Goal: Use online tool/utility

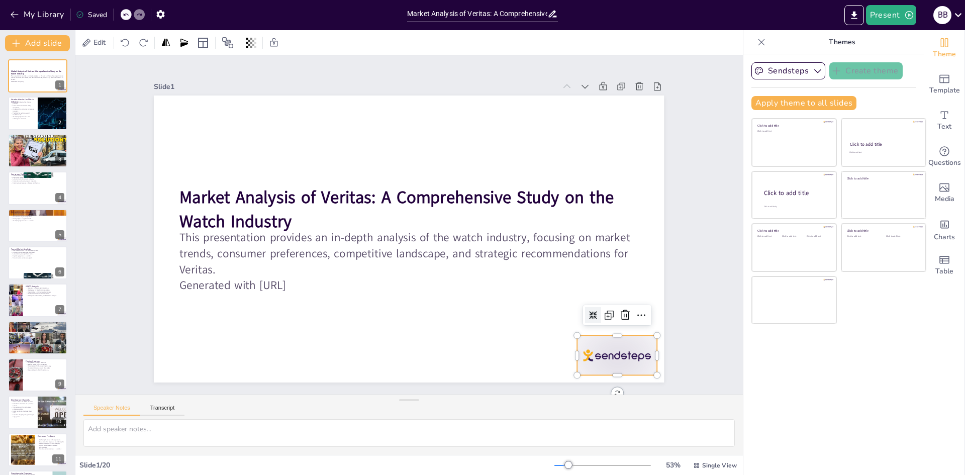
click at [615, 356] on div at bounding box center [617, 355] width 80 height 40
click at [619, 311] on icon at bounding box center [625, 315] width 12 height 12
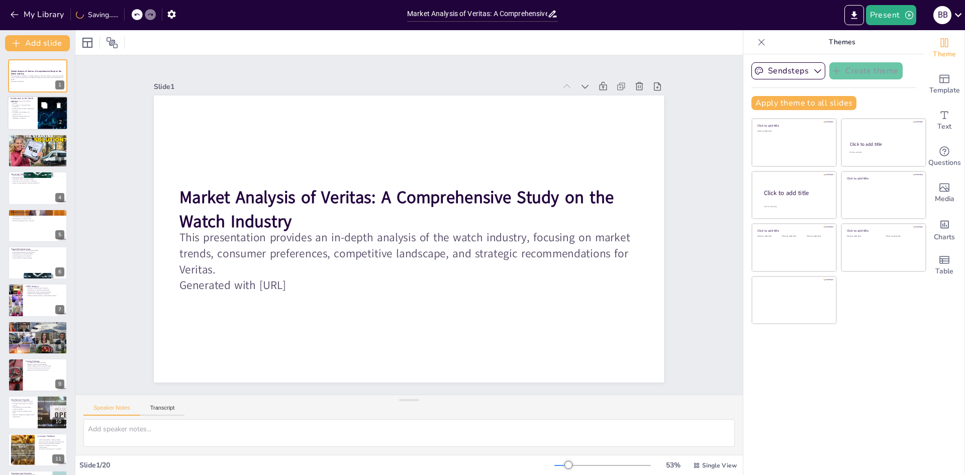
click at [43, 114] on div at bounding box center [53, 113] width 60 height 34
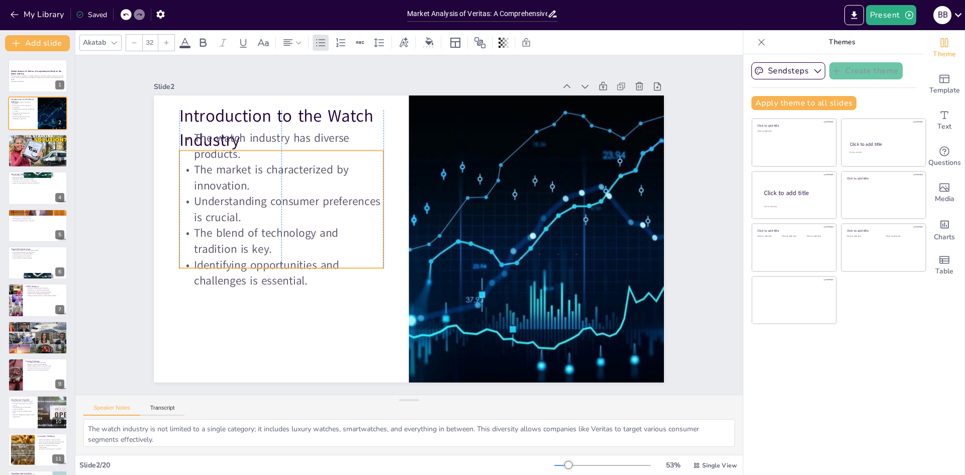
click at [262, 138] on p "The watch industry has diverse products." at bounding box center [281, 146] width 204 height 32
click at [262, 138] on p "The watch industry has diverse products." at bounding box center [281, 147] width 204 height 32
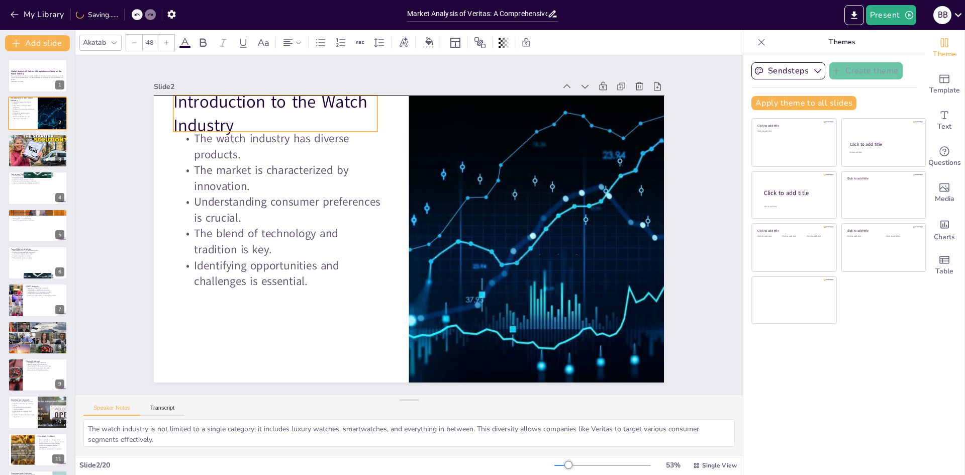
drag, startPoint x: 262, startPoint y: 138, endPoint x: 256, endPoint y: 121, distance: 17.6
click at [256, 95] on div "Introduction to the Watch Industry The watch industry has diverse products. The…" at bounding box center [409, 95] width 510 height 0
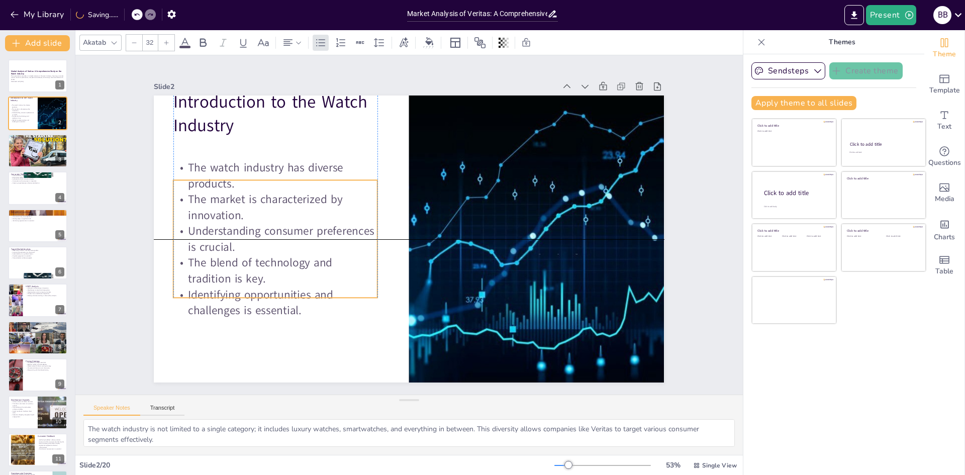
drag, startPoint x: 248, startPoint y: 137, endPoint x: 245, endPoint y: 166, distance: 28.8
click at [245, 166] on p "The watch industry has diverse products." at bounding box center [275, 176] width 204 height 32
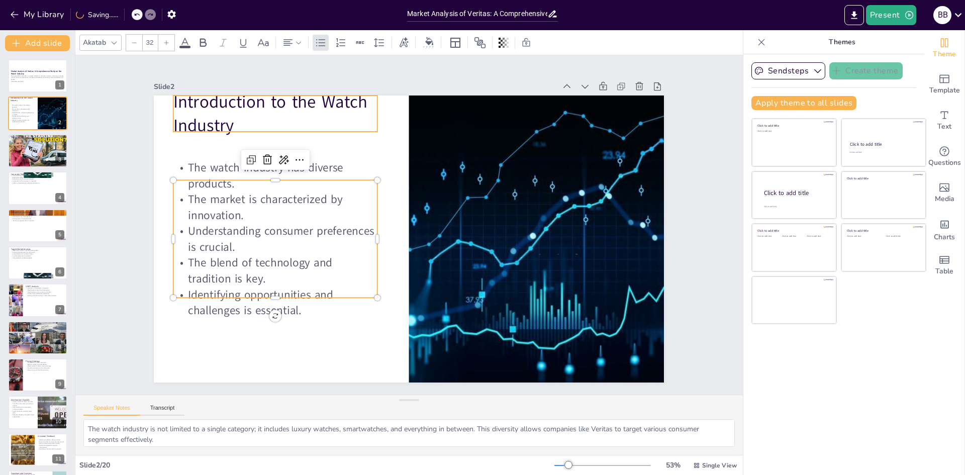
type input "48"
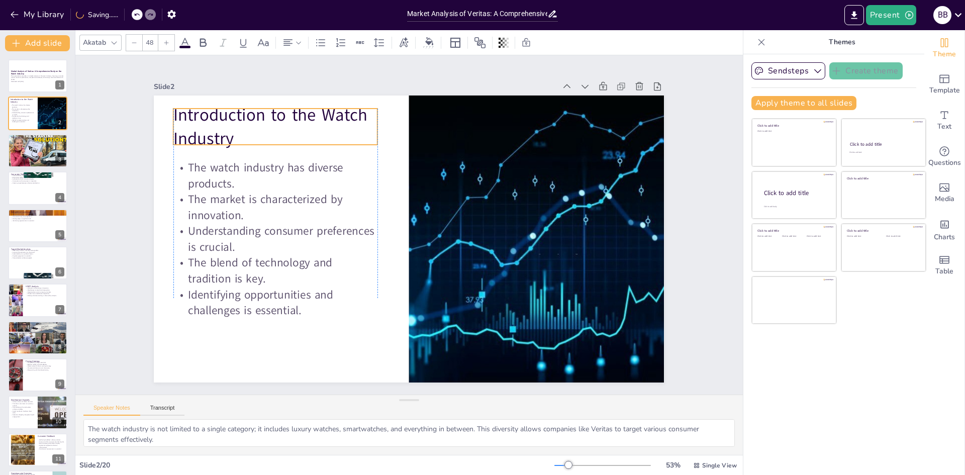
drag, startPoint x: 246, startPoint y: 120, endPoint x: 247, endPoint y: 133, distance: 13.1
click at [247, 133] on p "Introduction to the Watch Industry" at bounding box center [275, 127] width 204 height 48
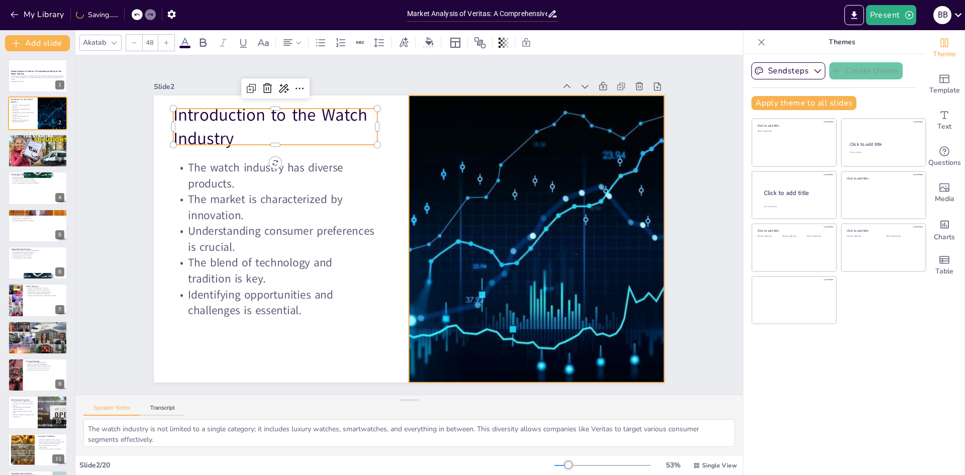
click at [569, 210] on div at bounding box center [536, 238] width 510 height 287
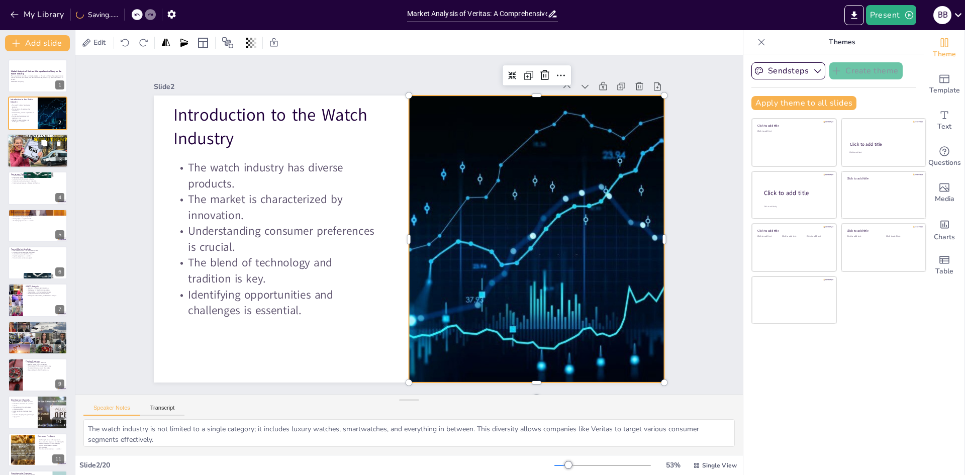
click at [13, 156] on div at bounding box center [38, 151] width 60 height 34
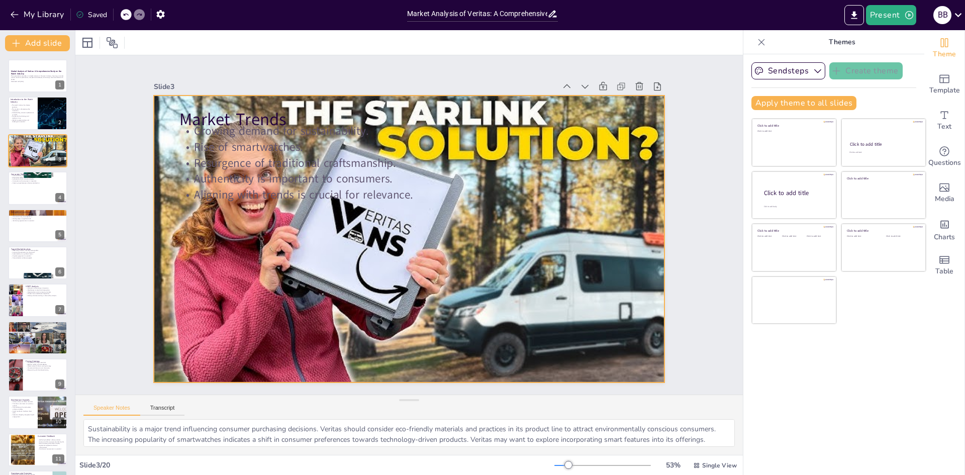
click at [482, 289] on div at bounding box center [409, 238] width 510 height 287
click at [506, 303] on div at bounding box center [409, 238] width 510 height 287
click at [561, 277] on div at bounding box center [409, 238] width 510 height 287
click at [531, 287] on div at bounding box center [409, 238] width 510 height 287
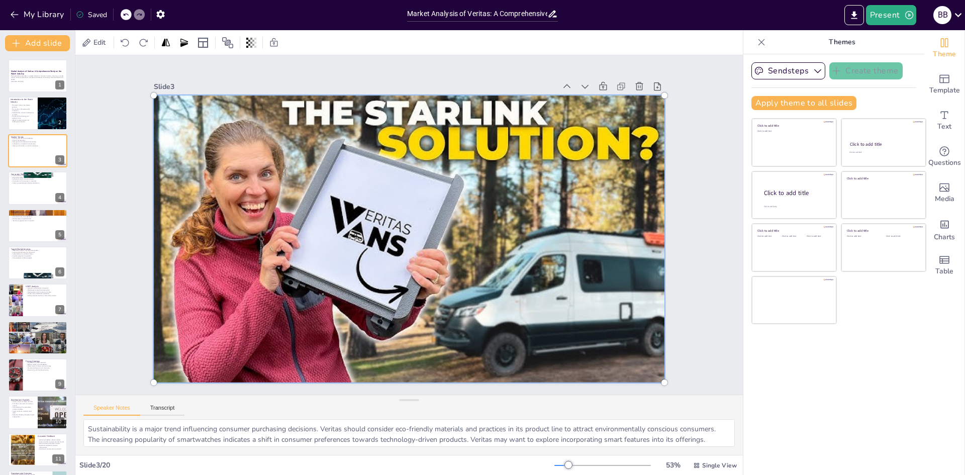
click at [575, 270] on div at bounding box center [409, 238] width 522 height 299
click at [484, 225] on div at bounding box center [409, 238] width 522 height 299
click at [635, 81] on icon at bounding box center [639, 86] width 10 height 10
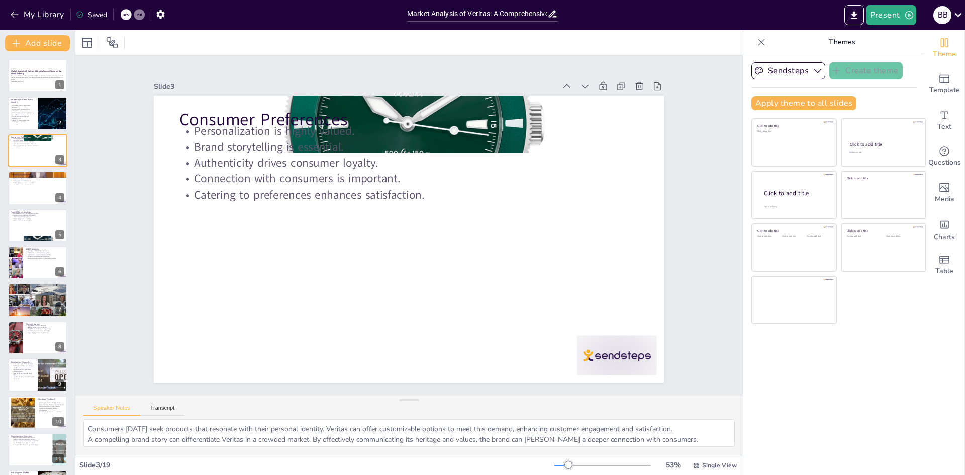
click at [124, 14] on icon at bounding box center [126, 15] width 6 height 6
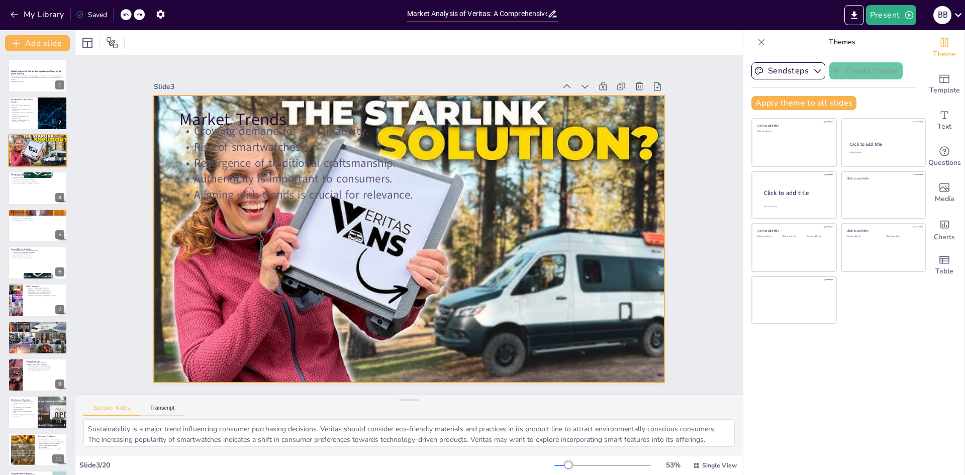
click at [249, 231] on div at bounding box center [409, 238] width 510 height 287
click at [275, 233] on div at bounding box center [409, 238] width 510 height 287
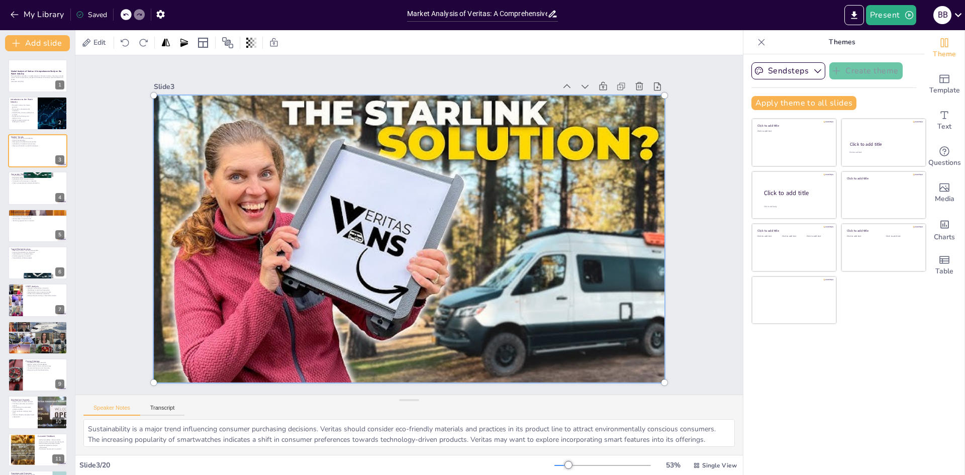
drag, startPoint x: 275, startPoint y: 233, endPoint x: 305, endPoint y: 254, distance: 36.5
click at [305, 254] on div at bounding box center [409, 238] width 522 height 299
drag, startPoint x: 306, startPoint y: 249, endPoint x: 285, endPoint y: 256, distance: 22.1
click at [285, 256] on div at bounding box center [409, 238] width 522 height 299
click at [526, 117] on div at bounding box center [409, 238] width 522 height 299
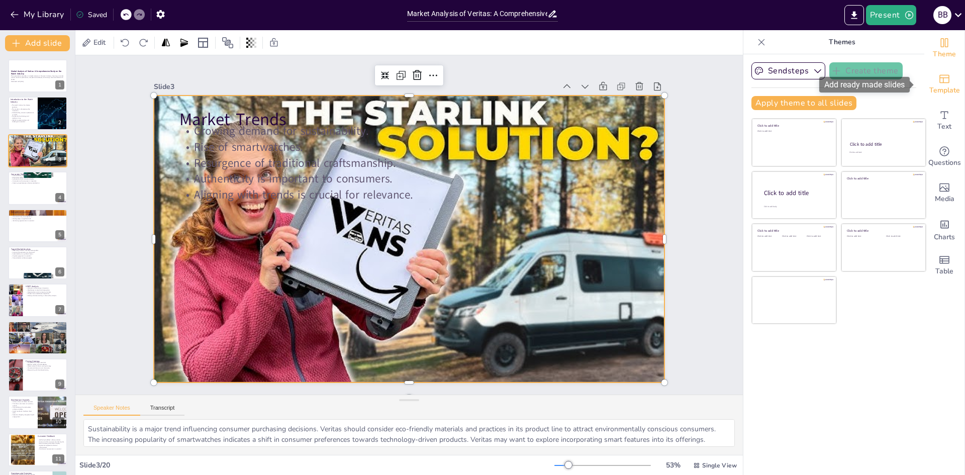
click at [947, 73] on div "Template" at bounding box center [944, 84] width 40 height 36
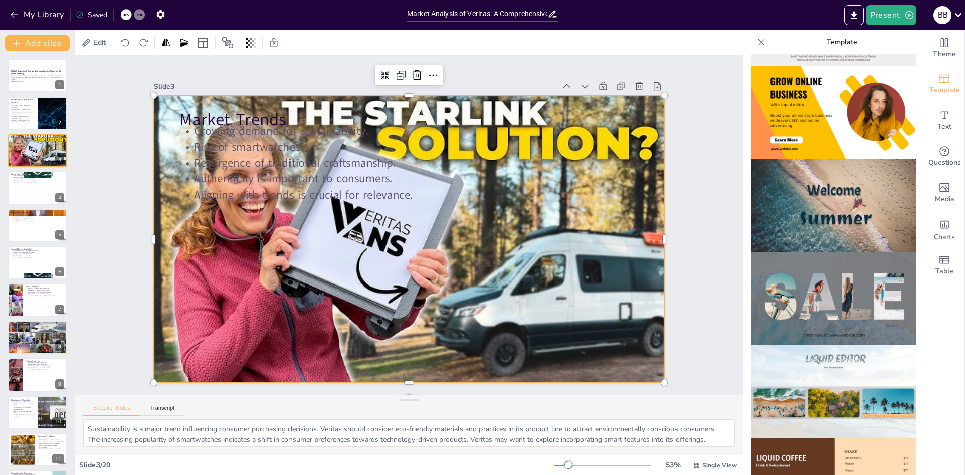
scroll to position [272, 0]
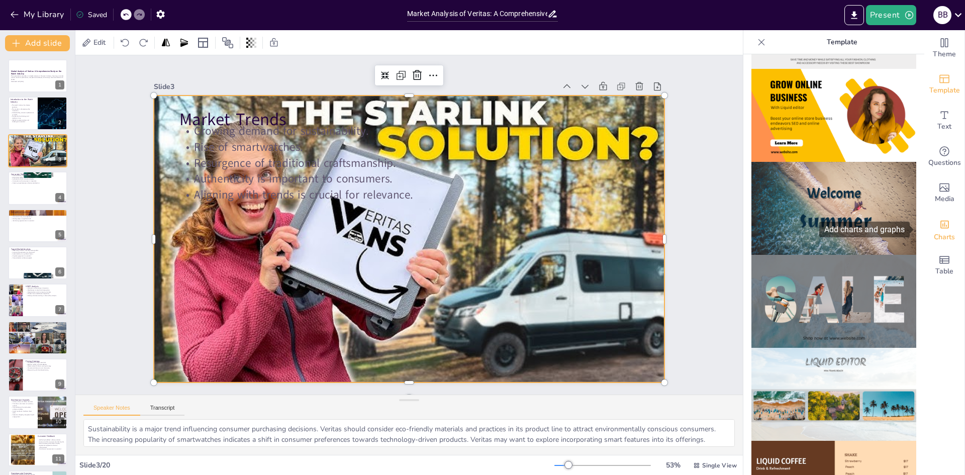
drag, startPoint x: 916, startPoint y: 265, endPoint x: 921, endPoint y: 237, distance: 29.1
click at [924, 237] on div "Theme Template Text Questions Media Charts Table" at bounding box center [944, 156] width 40 height 253
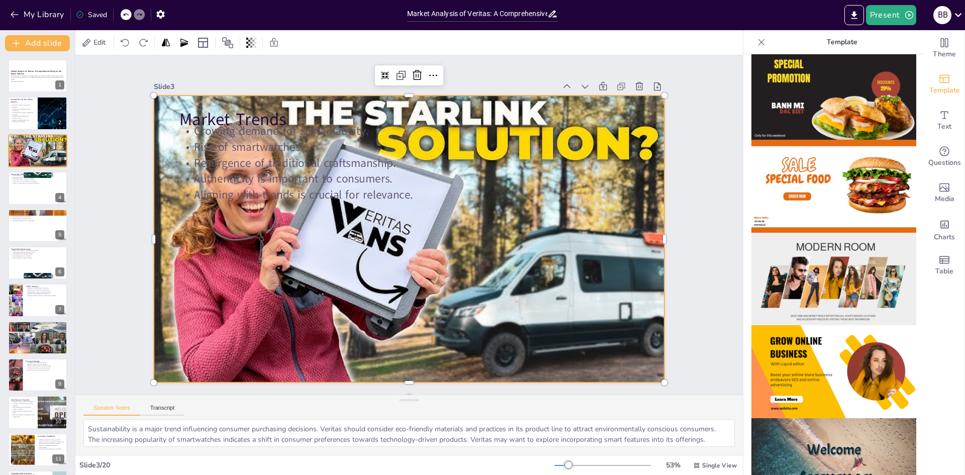
scroll to position [0, 0]
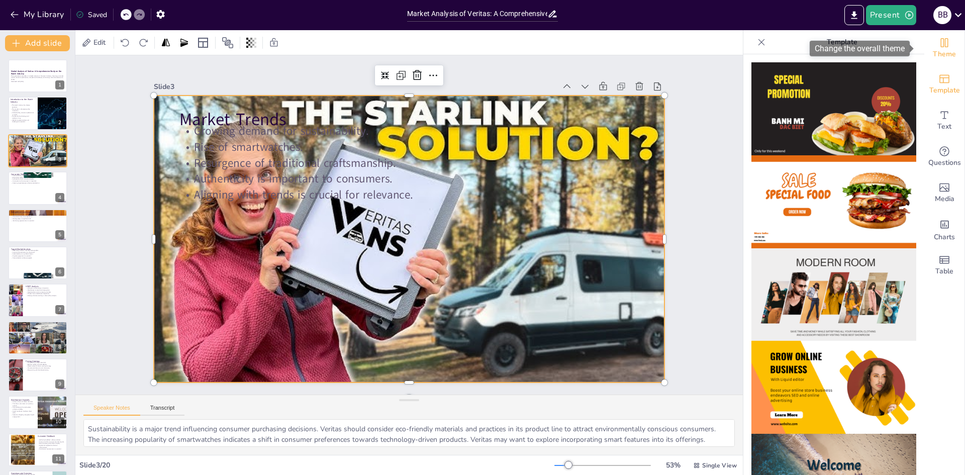
click at [941, 38] on icon "Change the overall theme" at bounding box center [944, 43] width 12 height 12
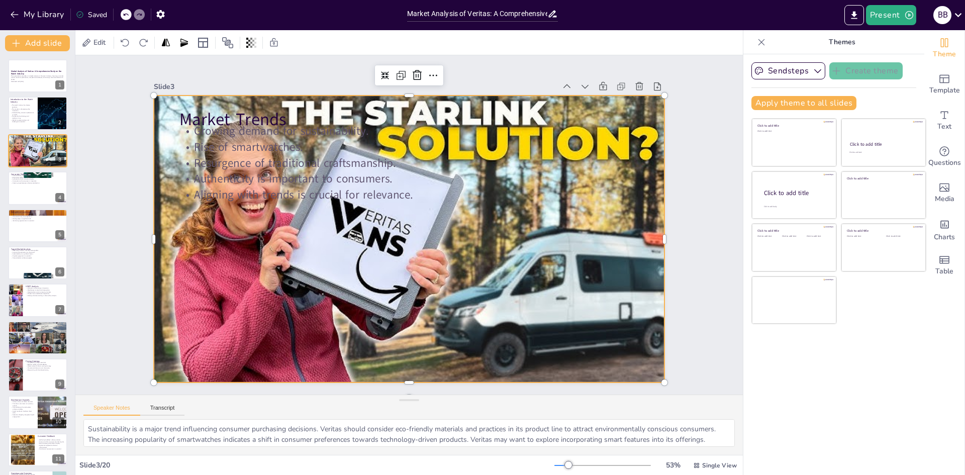
click at [757, 42] on icon at bounding box center [761, 42] width 10 height 10
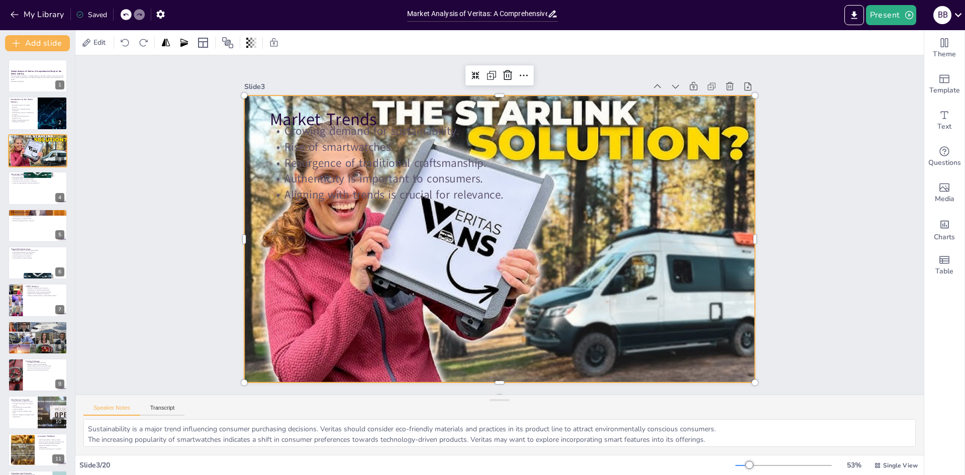
click at [536, 235] on div at bounding box center [499, 238] width 510 height 287
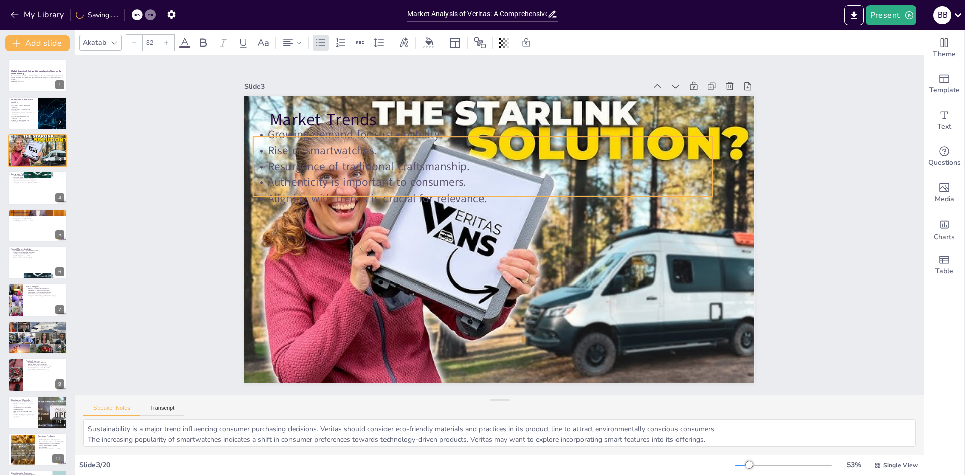
drag, startPoint x: 395, startPoint y: 141, endPoint x: 378, endPoint y: 145, distance: 16.9
click at [378, 145] on p "Rise of smartwatches." at bounding box center [482, 151] width 459 height 16
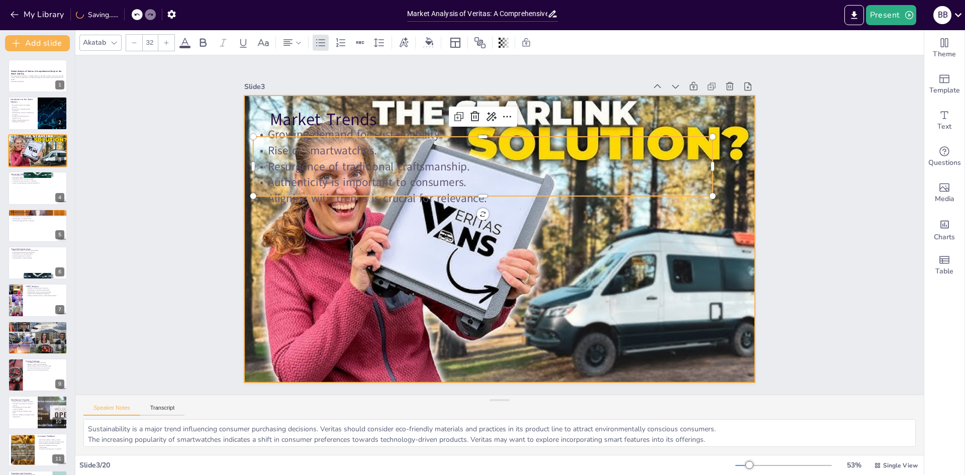
click at [611, 282] on div at bounding box center [499, 238] width 510 height 287
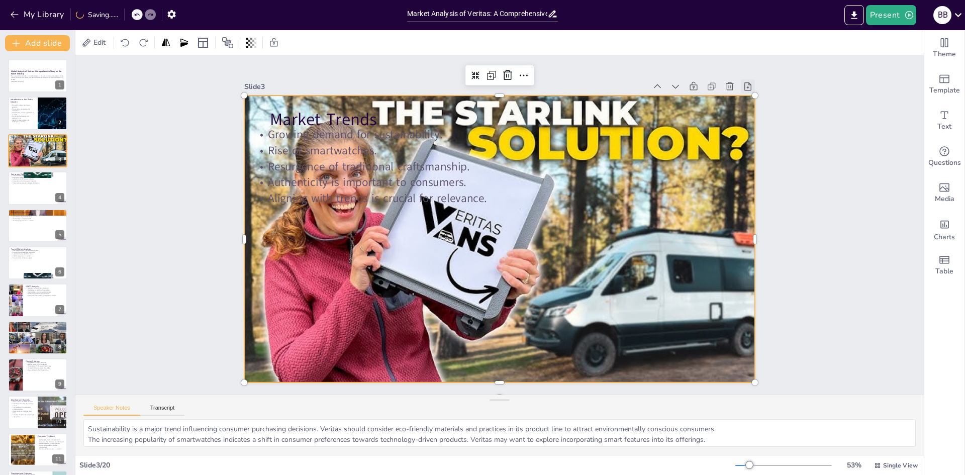
click at [742, 81] on icon at bounding box center [747, 86] width 10 height 10
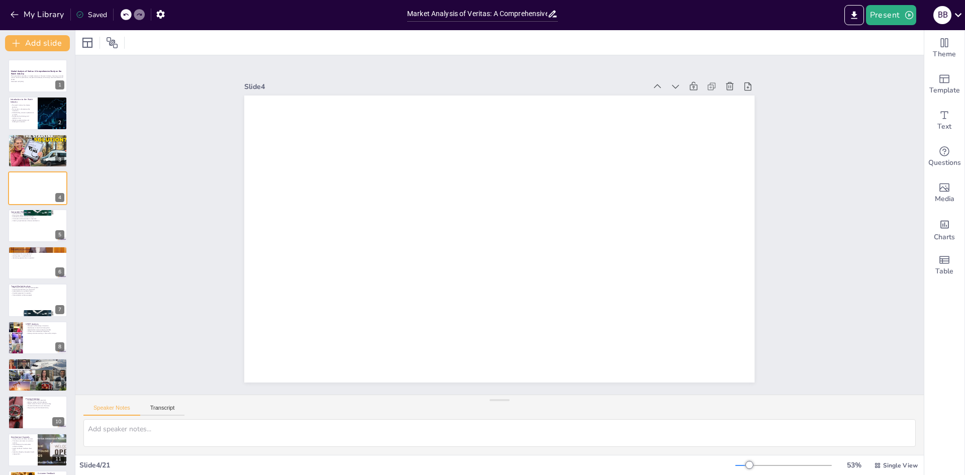
click at [129, 17] on icon at bounding box center [126, 15] width 6 height 6
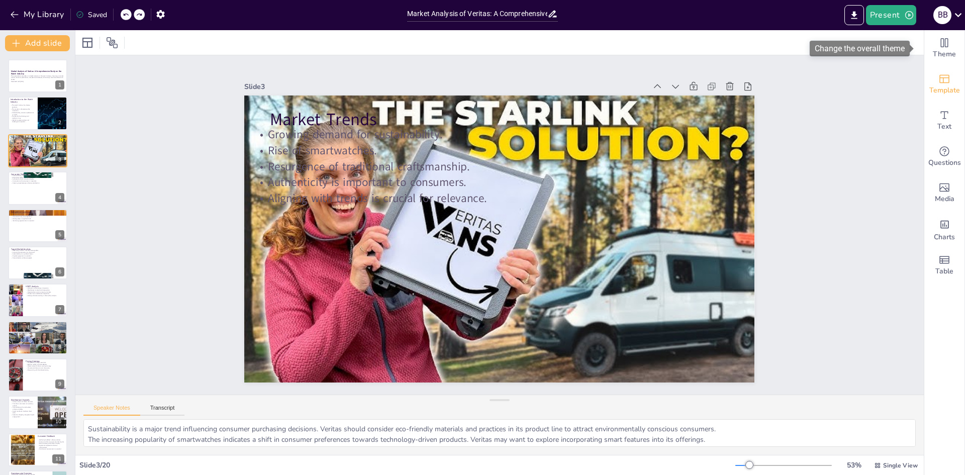
click at [941, 76] on icon "Add ready made slides" at bounding box center [944, 79] width 12 height 12
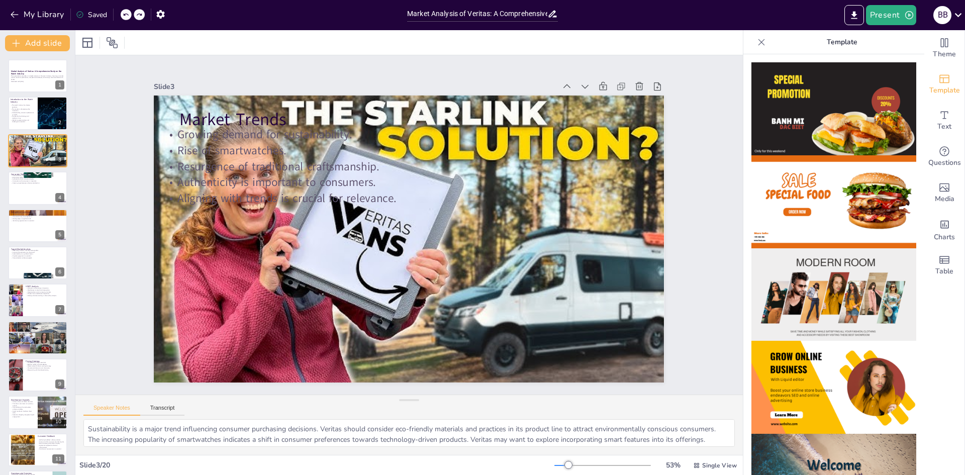
click at [838, 109] on img at bounding box center [833, 108] width 165 height 93
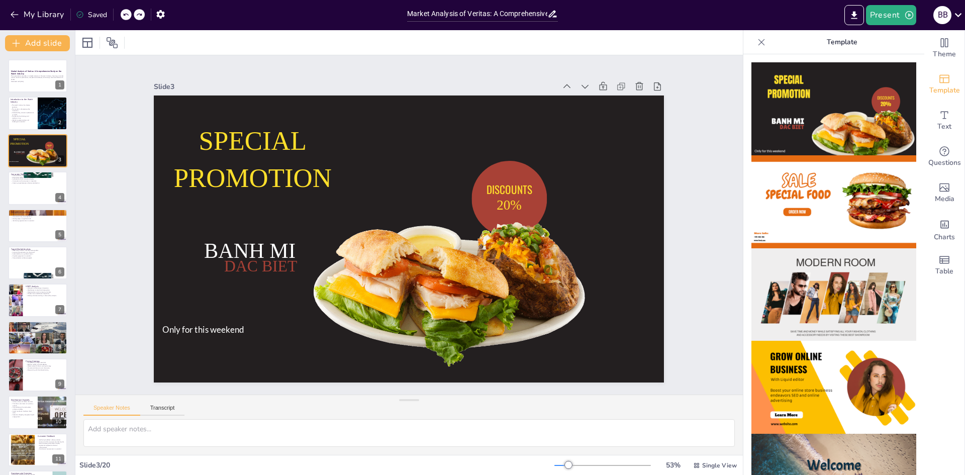
click at [758, 43] on icon at bounding box center [761, 42] width 7 height 7
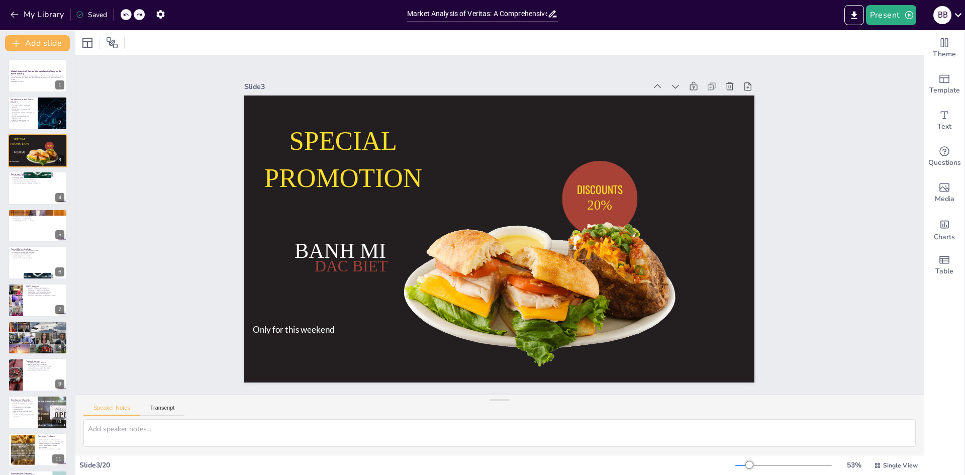
click at [120, 10] on div "My Library Saved" at bounding box center [85, 14] width 170 height 18
click at [123, 14] on div at bounding box center [126, 14] width 11 height 11
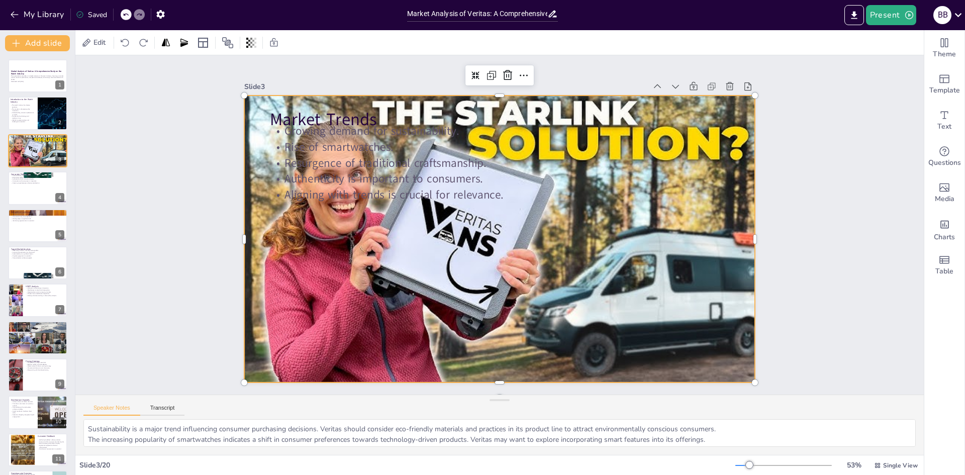
click at [392, 292] on div at bounding box center [499, 238] width 510 height 287
click at [518, 249] on div at bounding box center [499, 238] width 510 height 287
click at [595, 284] on div at bounding box center [499, 238] width 510 height 287
click at [937, 52] on span "Theme" at bounding box center [943, 54] width 23 height 11
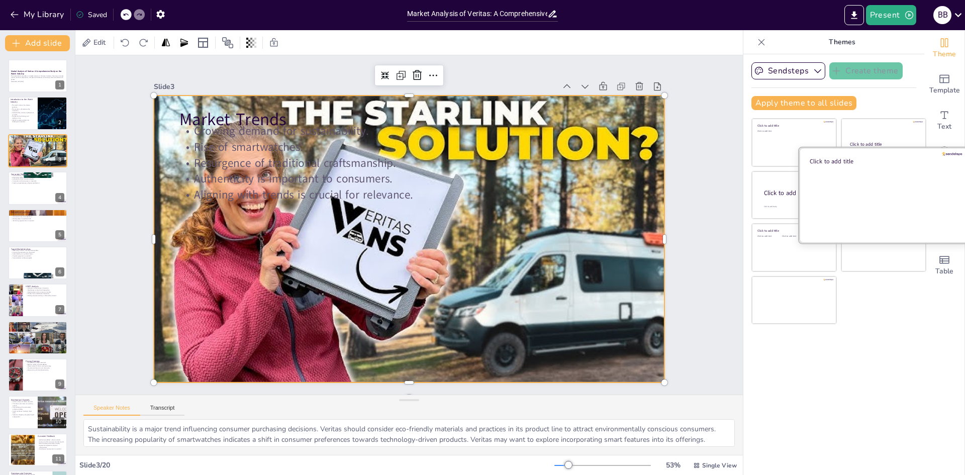
click at [851, 184] on div at bounding box center [883, 194] width 169 height 95
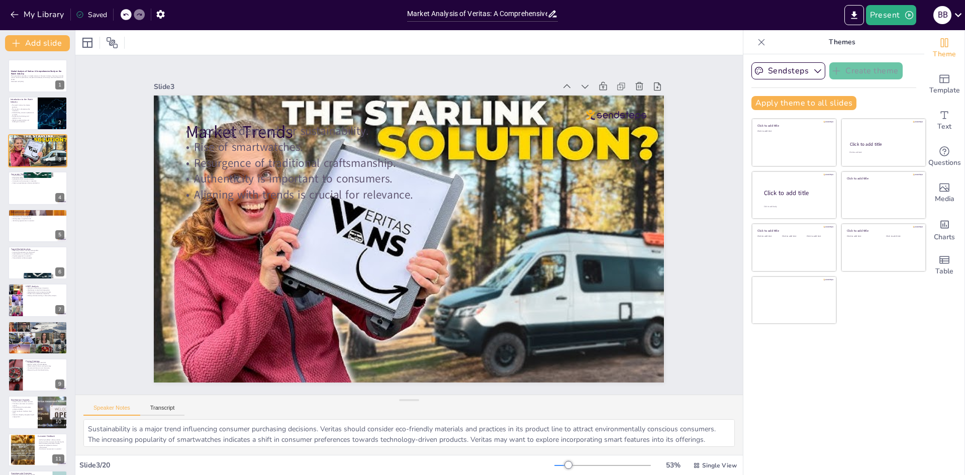
click at [126, 12] on icon at bounding box center [126, 15] width 6 height 6
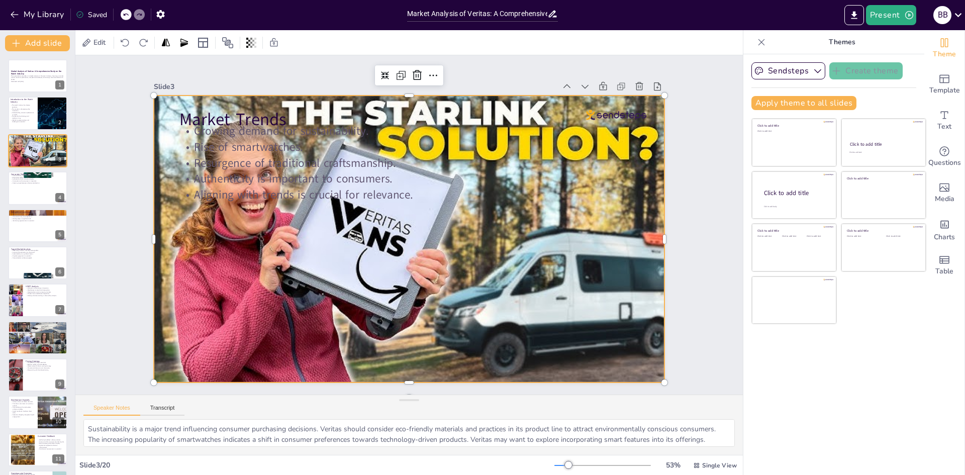
click at [587, 321] on div at bounding box center [409, 238] width 510 height 287
click at [427, 70] on icon at bounding box center [433, 75] width 12 height 12
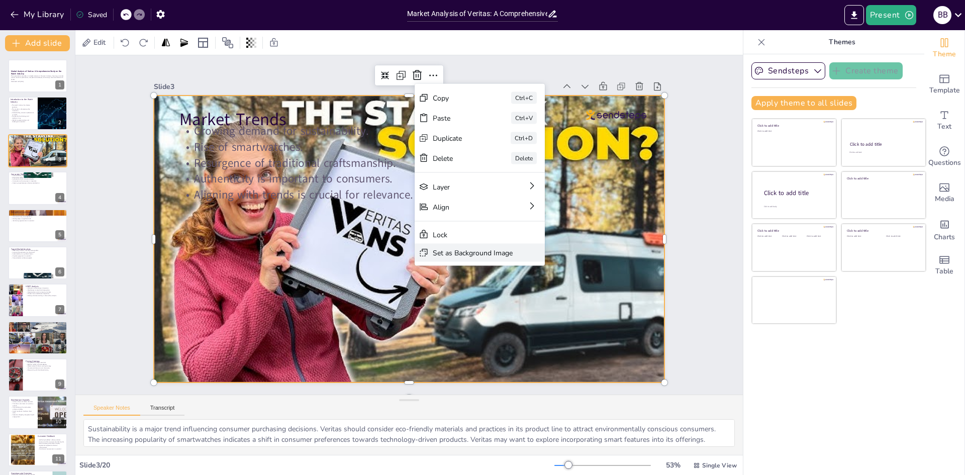
click at [476, 249] on div "Set as Background Image" at bounding box center [473, 253] width 80 height 10
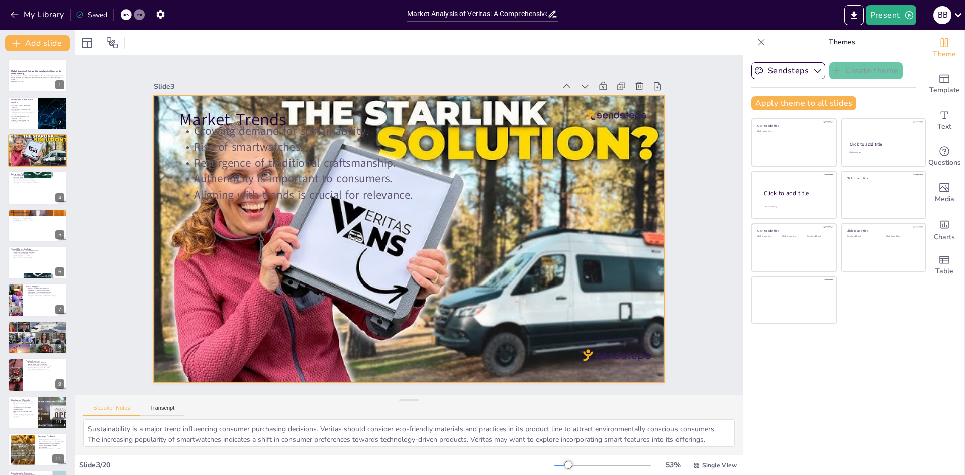
click at [526, 279] on div at bounding box center [409, 238] width 510 height 287
drag, startPoint x: 554, startPoint y: 261, endPoint x: 503, endPoint y: 303, distance: 65.7
click at [503, 303] on div at bounding box center [409, 238] width 510 height 287
click at [376, 82] on div "Slide 3" at bounding box center [354, 87] width 401 height 10
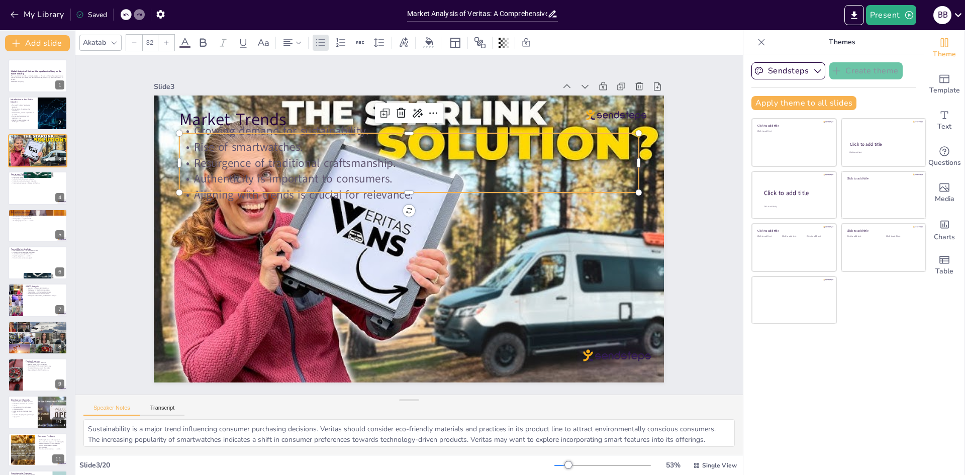
click at [310, 174] on p "Authenticity is important to consumers." at bounding box center [408, 179] width 459 height 16
click at [384, 72] on div "Slide 1 Market Analysis of Veritas: A Comprehensive Study on the Watch Industry…" at bounding box center [409, 224] width 510 height 315
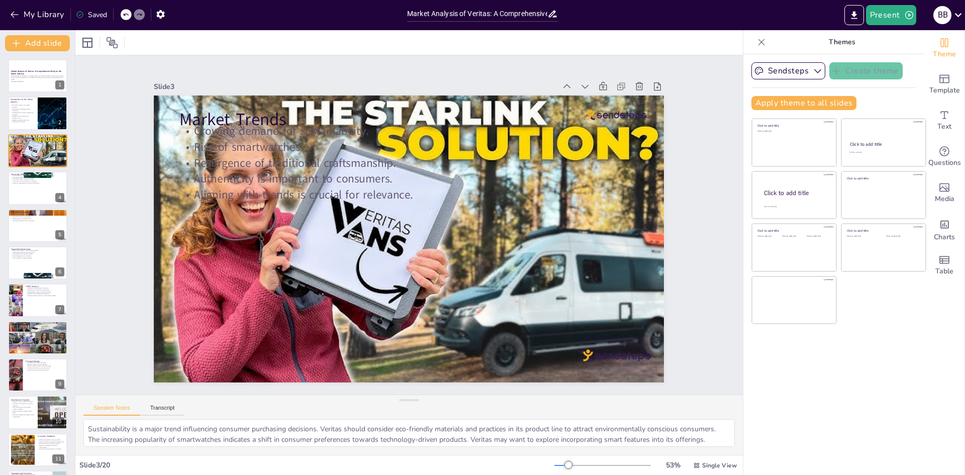
click at [129, 16] on icon at bounding box center [126, 15] width 6 height 6
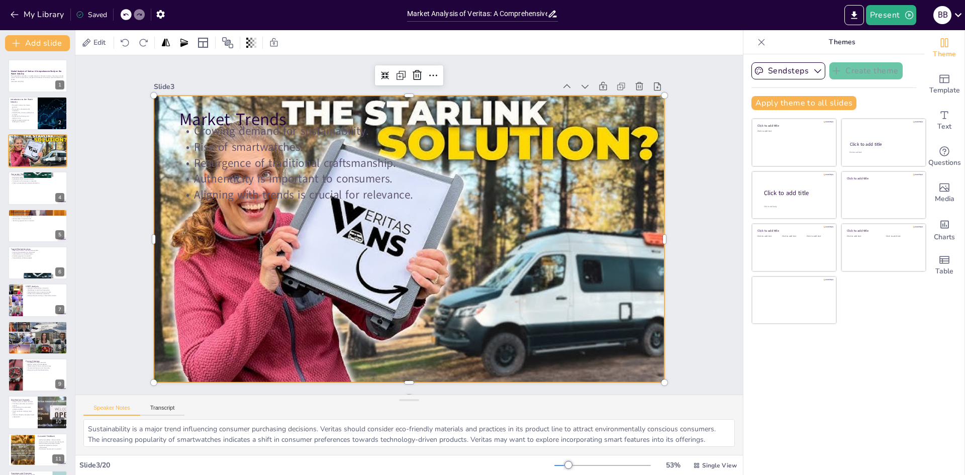
click at [281, 238] on div at bounding box center [409, 238] width 510 height 287
click at [123, 15] on icon at bounding box center [126, 15] width 6 height 6
click at [436, 79] on div "Slide 3" at bounding box center [409, 86] width 510 height 14
click at [431, 76] on icon at bounding box center [433, 75] width 12 height 12
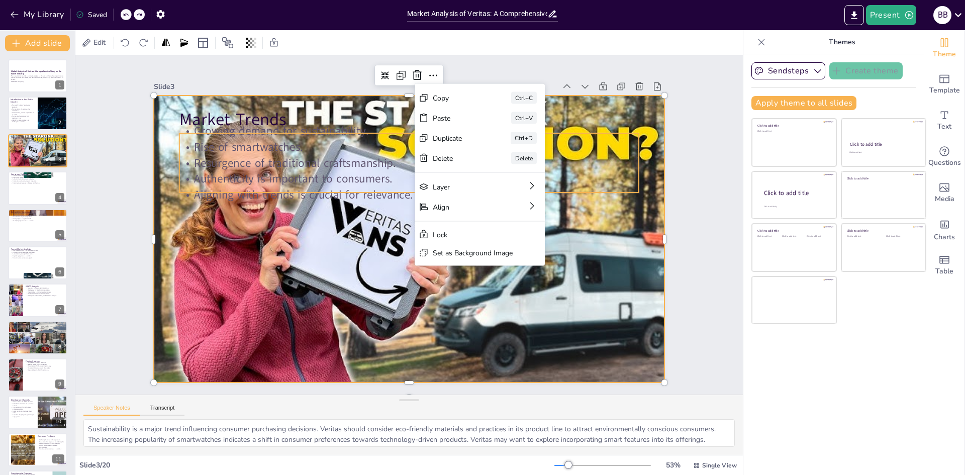
click at [218, 139] on p "Rise of smartwatches." at bounding box center [408, 147] width 459 height 16
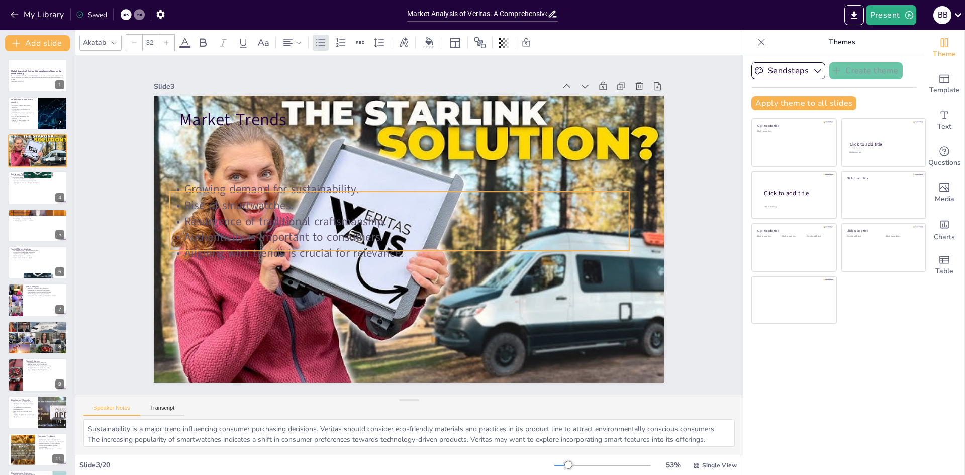
drag, startPoint x: 200, startPoint y: 147, endPoint x: 191, endPoint y: 205, distance: 59.5
click at [191, 205] on p "Rise of smartwatches." at bounding box center [399, 205] width 459 height 16
click at [189, 188] on p "Growing demand for sustainability." at bounding box center [399, 190] width 459 height 16
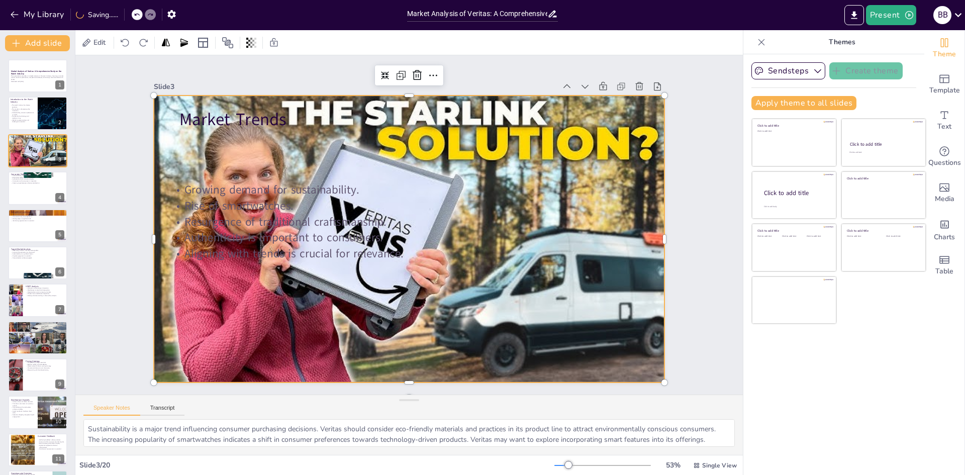
click at [164, 168] on div at bounding box center [409, 238] width 510 height 287
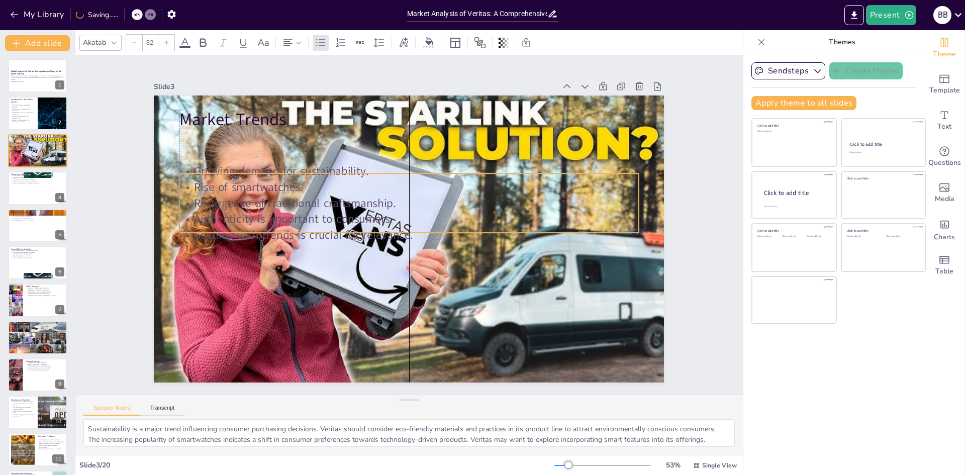
drag, startPoint x: 181, startPoint y: 183, endPoint x: 189, endPoint y: 165, distance: 20.3
click at [189, 165] on p "Growing demand for sustainability." at bounding box center [408, 171] width 459 height 16
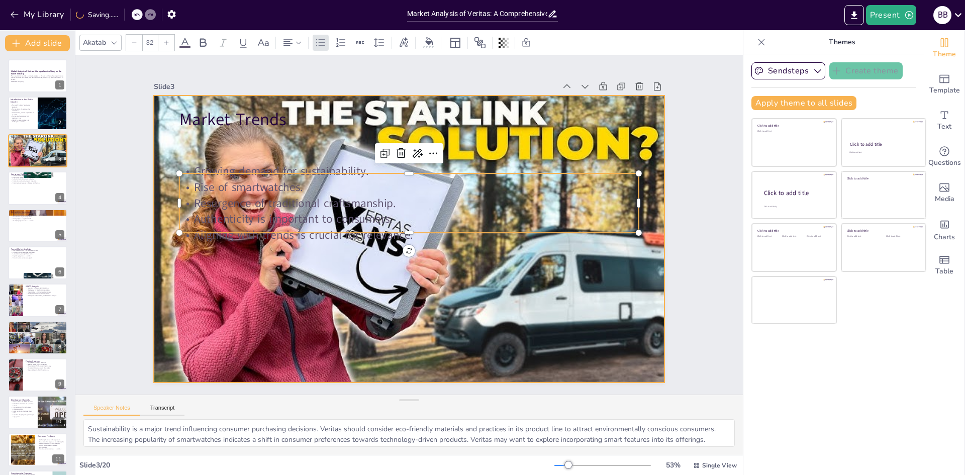
click at [439, 242] on div at bounding box center [409, 238] width 510 height 287
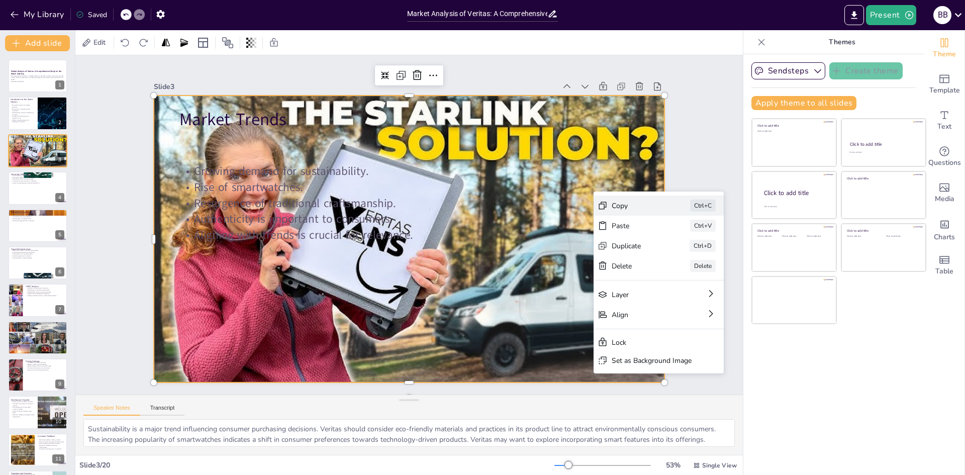
click at [611, 199] on div "Copy Ctrl+C" at bounding box center [658, 205] width 130 height 20
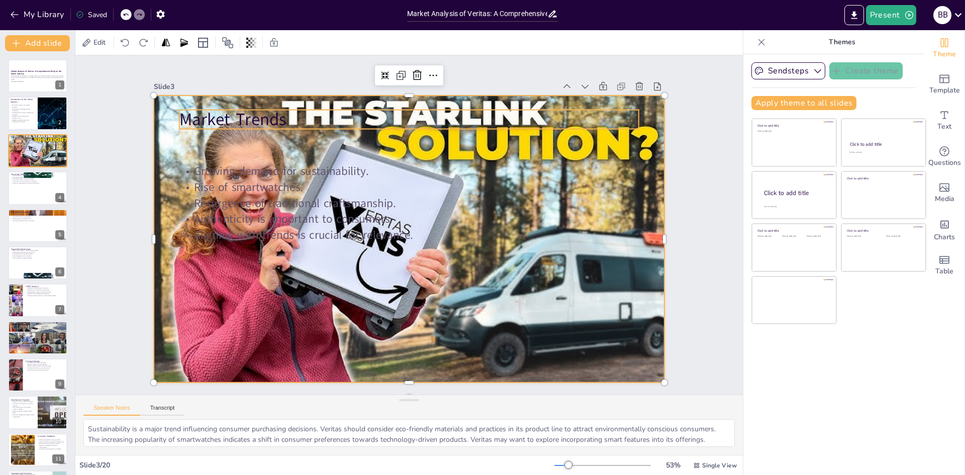
click at [258, 115] on p "Market Trends" at bounding box center [408, 120] width 459 height 24
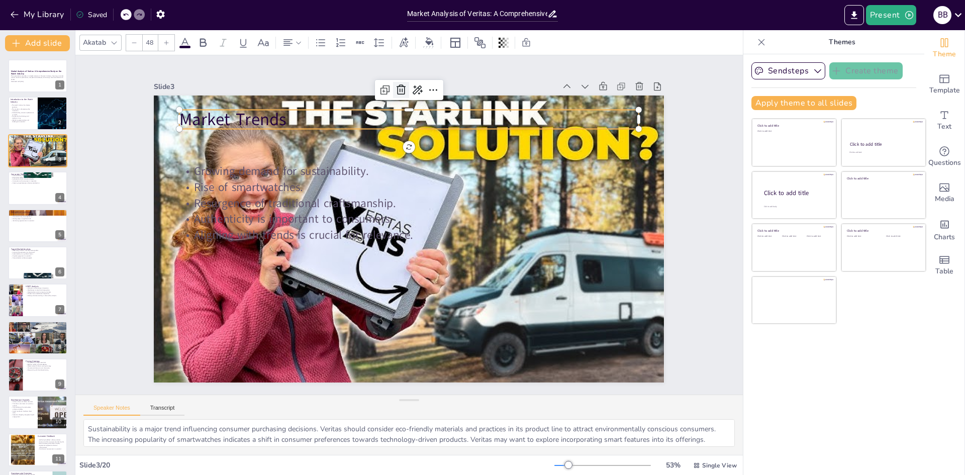
click at [395, 84] on icon at bounding box center [401, 90] width 12 height 12
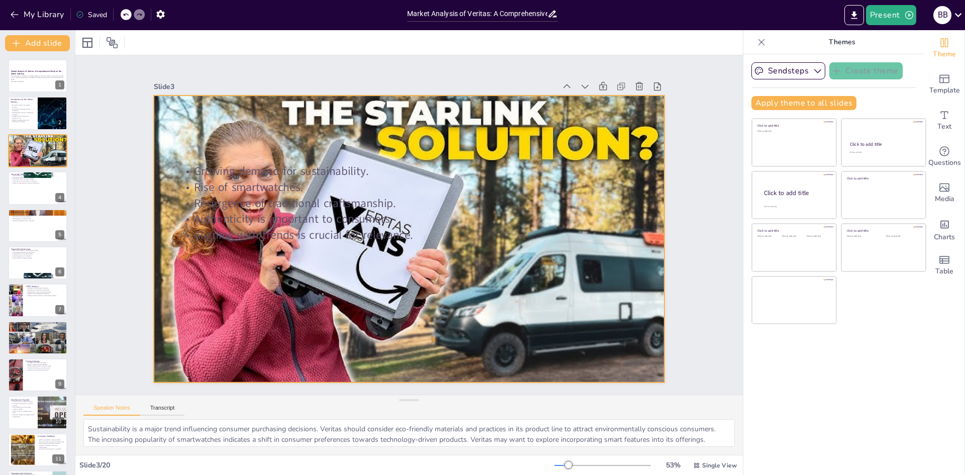
click at [392, 109] on div at bounding box center [409, 238] width 510 height 287
click at [635, 81] on icon at bounding box center [639, 86] width 10 height 10
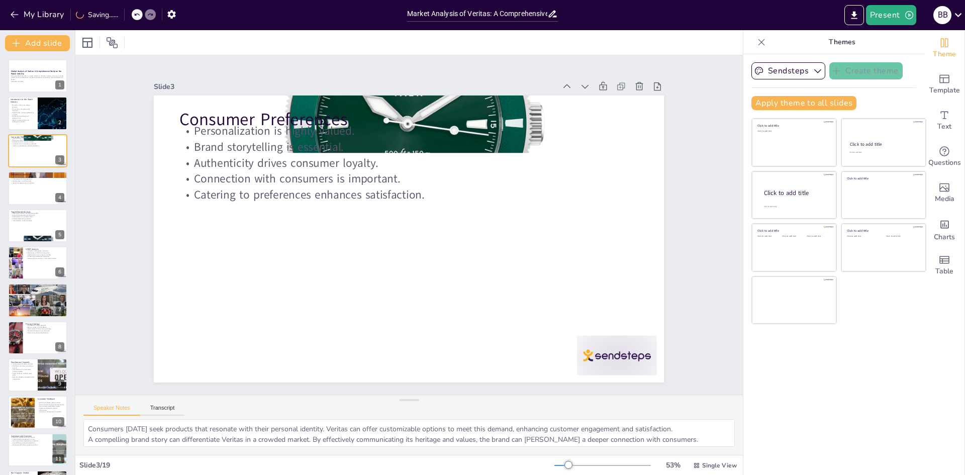
click at [137, 14] on icon at bounding box center [136, 15] width 5 height 3
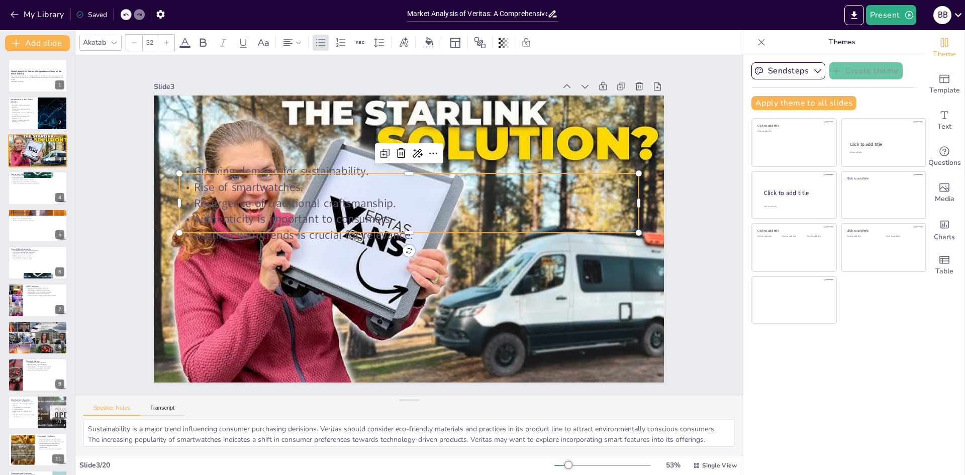
click at [628, 195] on p "Resurgence of traditional craftsmanship." at bounding box center [408, 203] width 459 height 16
click at [652, 83] on icon at bounding box center [657, 86] width 10 height 10
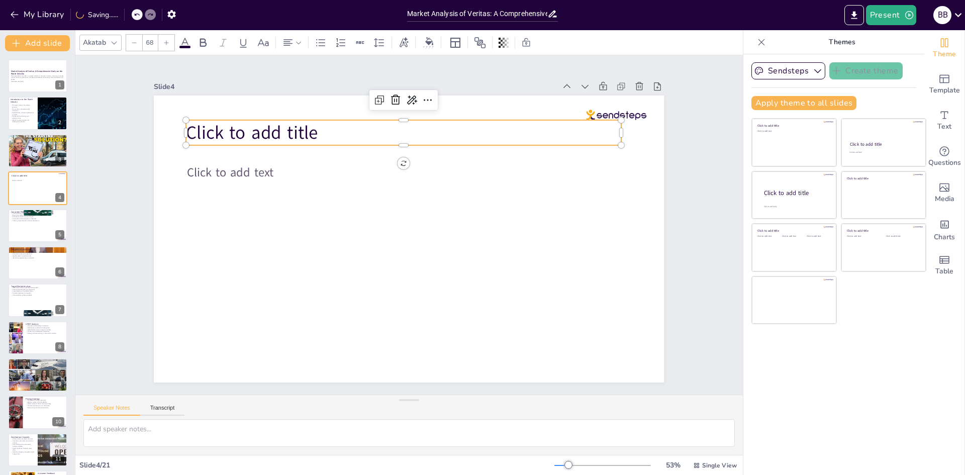
click at [227, 120] on span "Click to add title" at bounding box center [252, 132] width 132 height 25
click at [225, 128] on span "Click to add title" at bounding box center [252, 132] width 132 height 25
click at [225, 128] on span "Click to add title" at bounding box center [253, 132] width 132 height 25
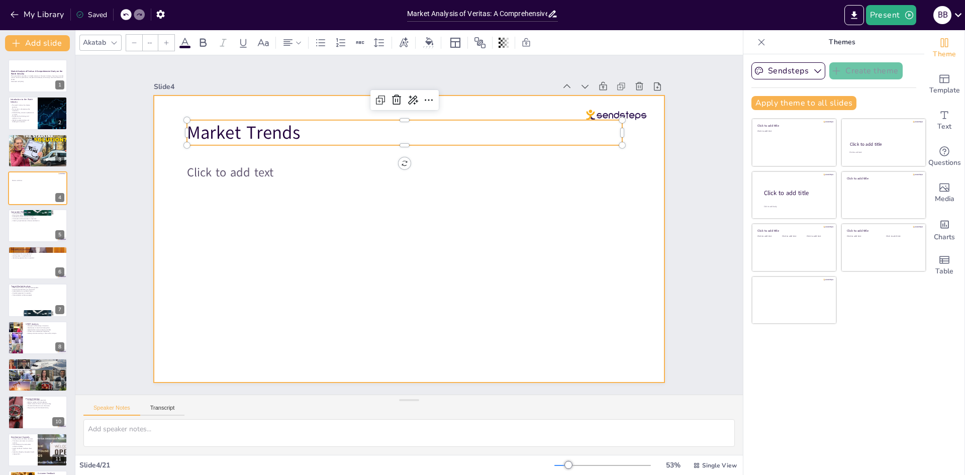
type input "45"
click at [250, 168] on span "Click to add text" at bounding box center [230, 172] width 86 height 17
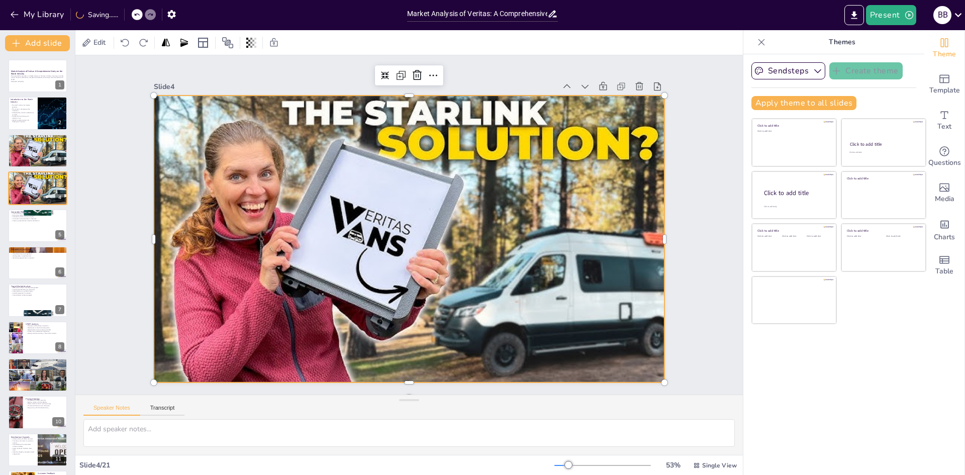
click at [141, 16] on div at bounding box center [137, 14] width 11 height 11
click at [141, 16] on icon at bounding box center [139, 15] width 5 height 3
click at [132, 17] on div at bounding box center [133, 14] width 24 height 11
click at [122, 12] on div at bounding box center [126, 14] width 11 height 11
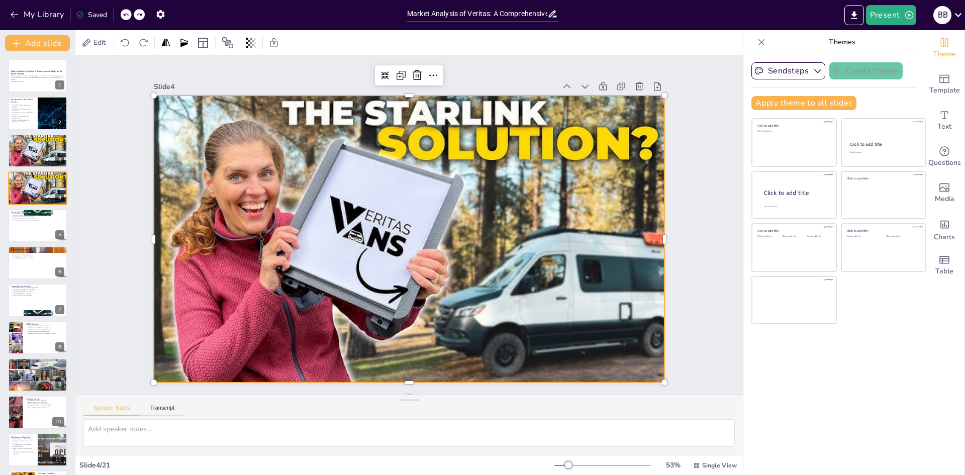
click at [122, 12] on div at bounding box center [126, 14] width 11 height 11
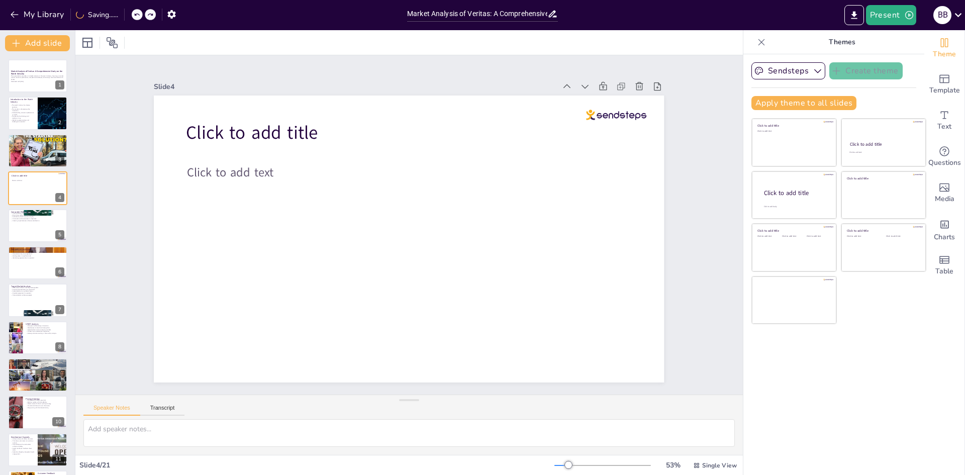
click at [122, 12] on div "My Library Saving......" at bounding box center [90, 14] width 181 height 18
click at [140, 12] on icon at bounding box center [137, 15] width 6 height 6
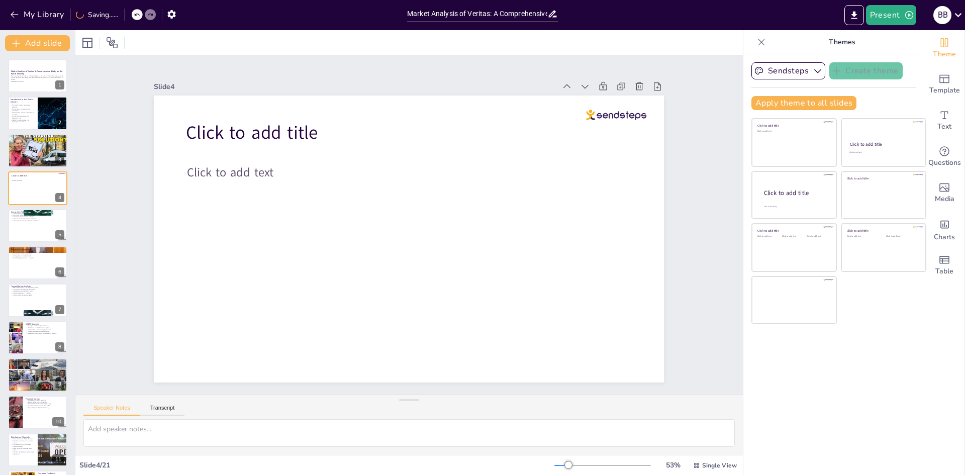
click at [138, 13] on icon at bounding box center [137, 15] width 6 height 6
click at [136, 13] on icon at bounding box center [137, 15] width 6 height 6
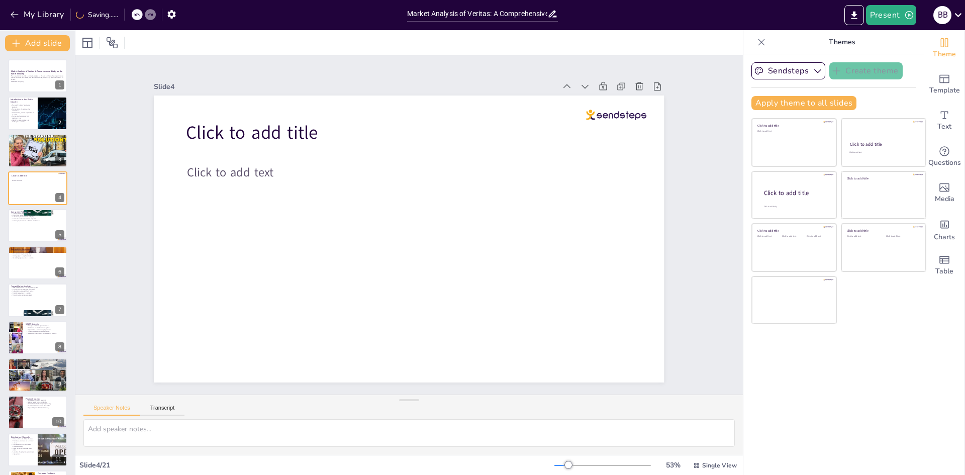
click at [136, 13] on icon at bounding box center [137, 15] width 6 height 6
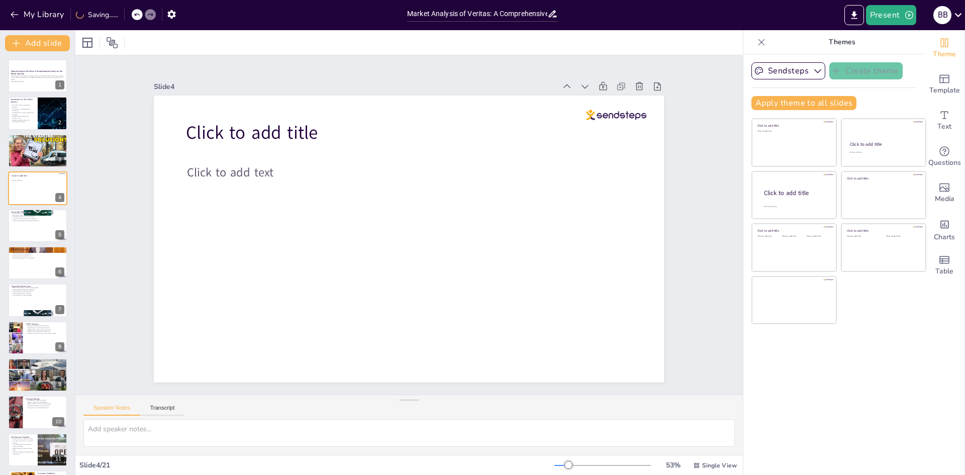
click at [136, 13] on icon at bounding box center [137, 15] width 6 height 6
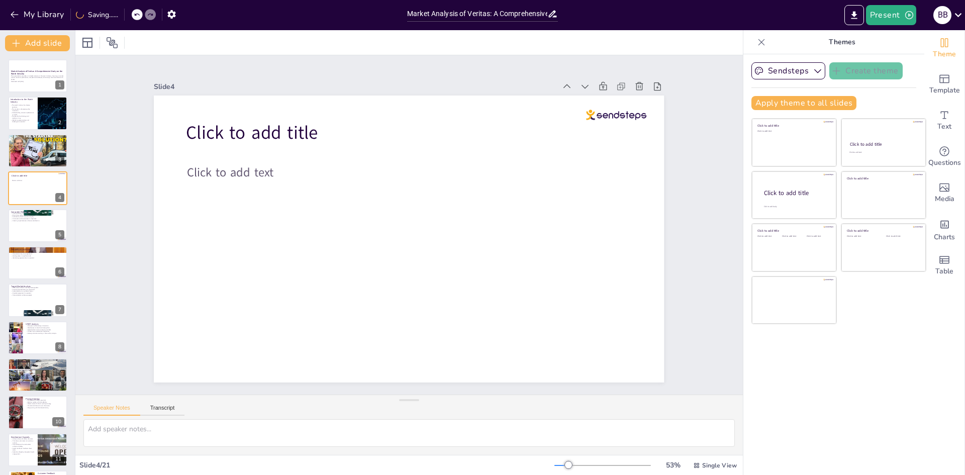
click at [136, 13] on icon at bounding box center [137, 15] width 6 height 6
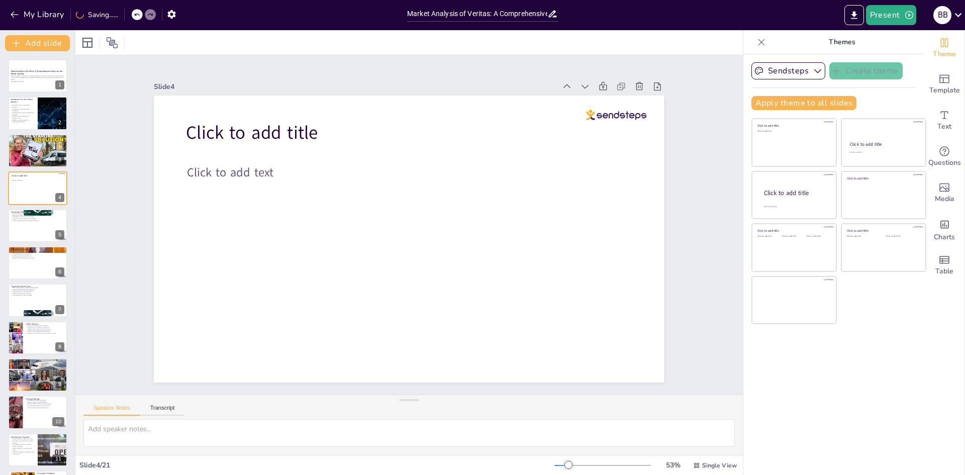
click at [136, 13] on icon at bounding box center [137, 15] width 6 height 6
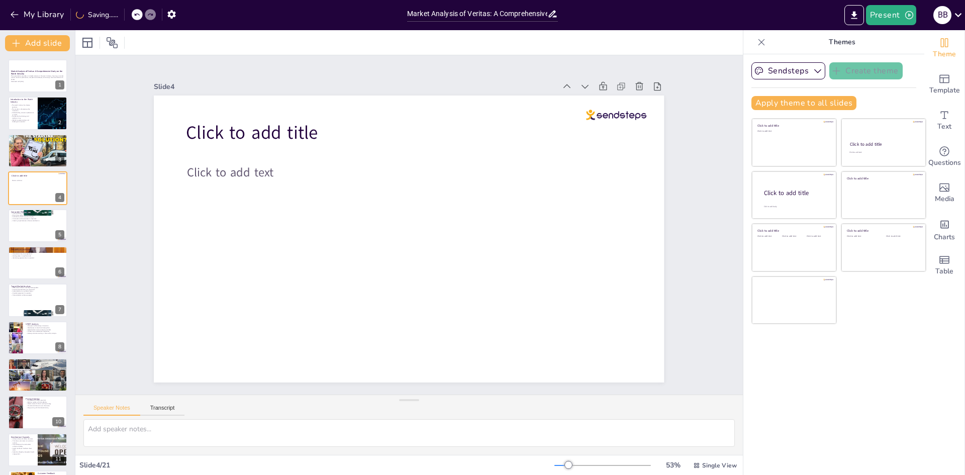
click at [136, 13] on icon at bounding box center [137, 15] width 6 height 6
click at [136, 13] on div at bounding box center [144, 14] width 24 height 11
click at [136, 13] on icon at bounding box center [137, 15] width 6 height 6
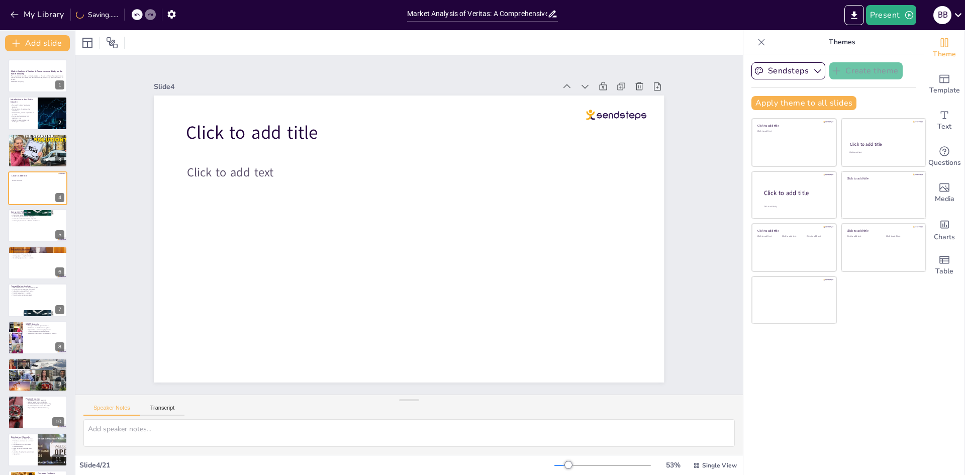
click at [136, 13] on icon at bounding box center [137, 15] width 6 height 6
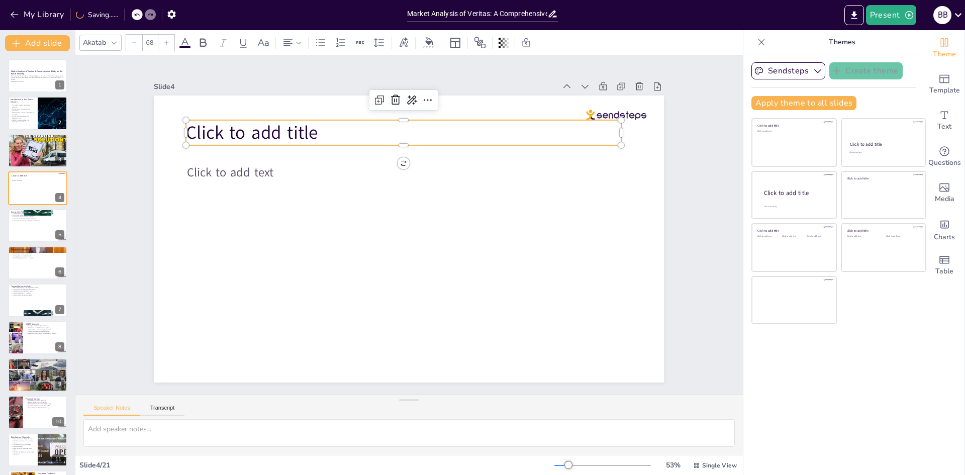
click at [609, 118] on div "Click to add title Click to add text" at bounding box center [409, 238] width 510 height 287
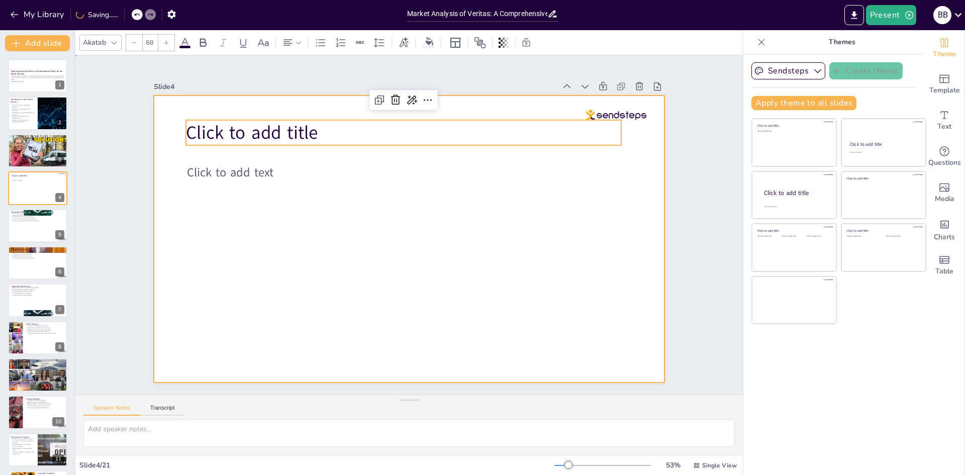
click at [612, 105] on div at bounding box center [409, 238] width 510 height 287
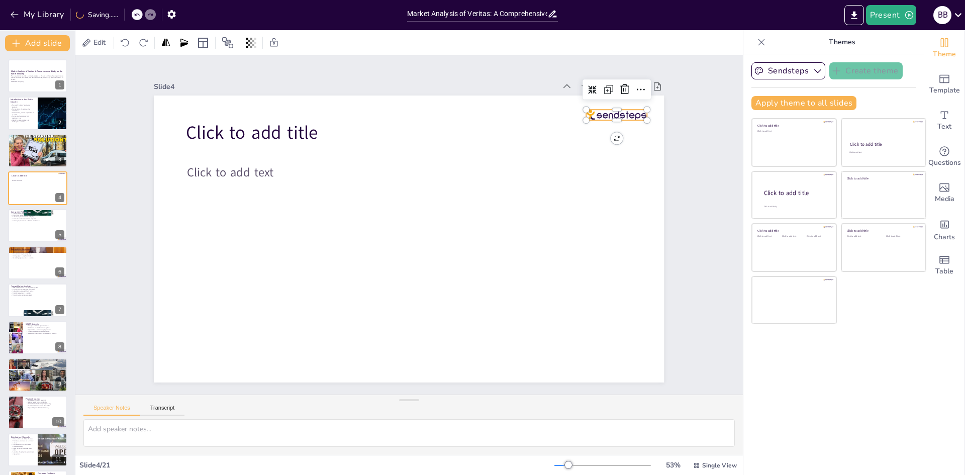
click at [618, 114] on div at bounding box center [616, 115] width 60 height 11
click at [949, 85] on span "Template" at bounding box center [944, 90] width 31 height 11
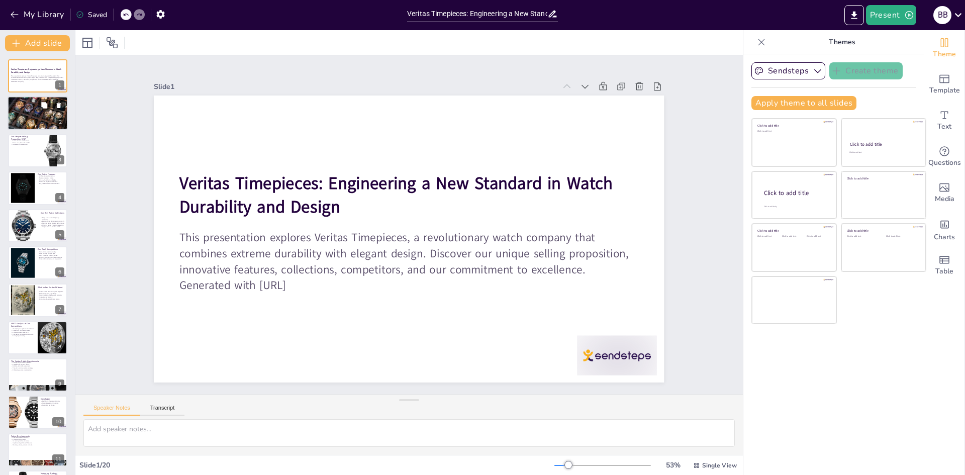
click at [55, 107] on icon at bounding box center [58, 105] width 7 height 7
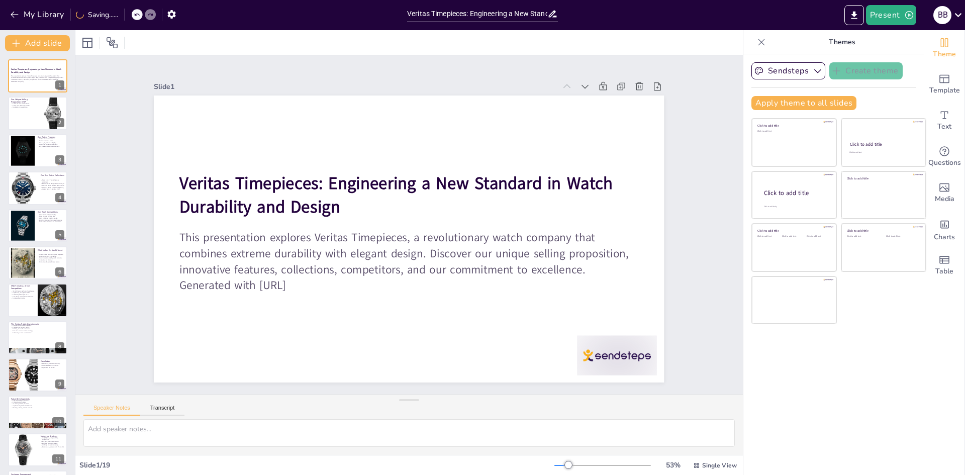
click at [137, 18] on icon at bounding box center [137, 15] width 6 height 6
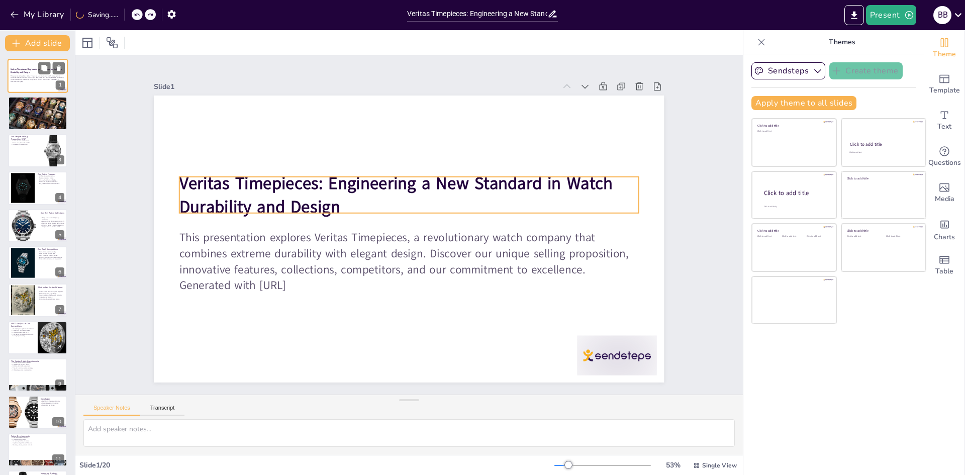
click at [19, 69] on strong "Veritas Timepieces: Engineering a New Standard in Watch Durability and Design" at bounding box center [36, 71] width 51 height 6
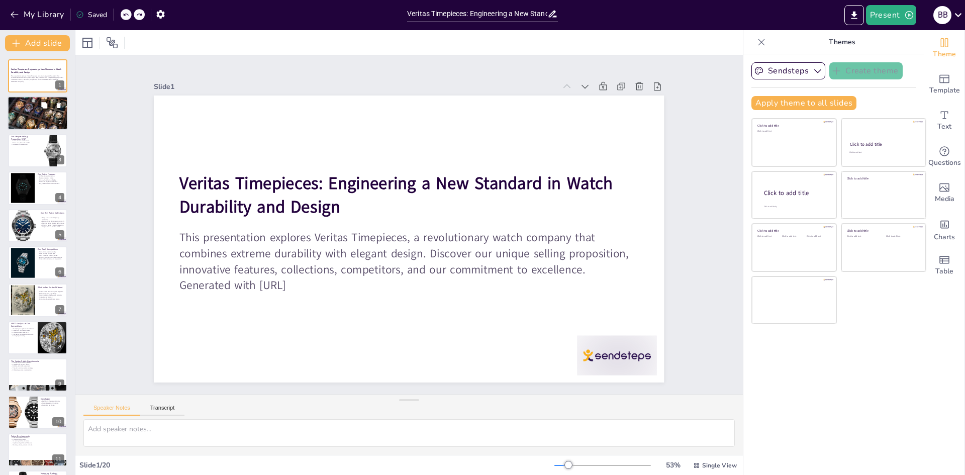
click at [14, 113] on div at bounding box center [38, 113] width 60 height 38
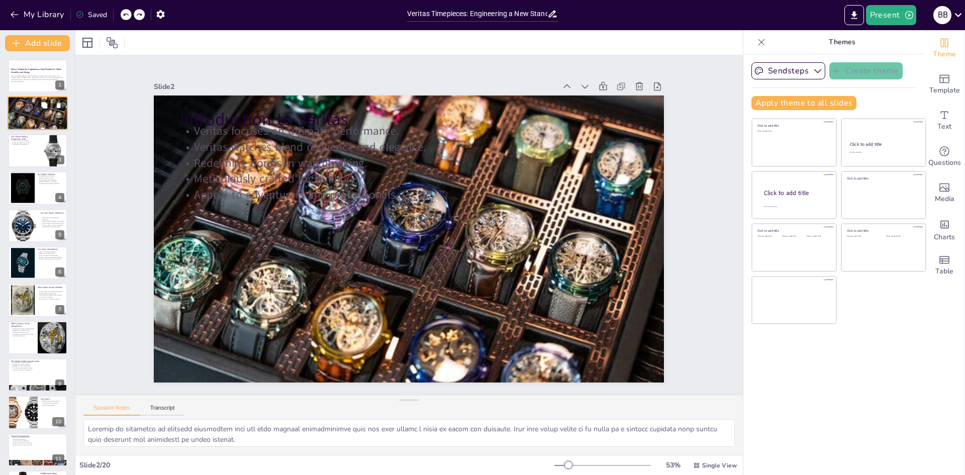
scroll to position [20, 0]
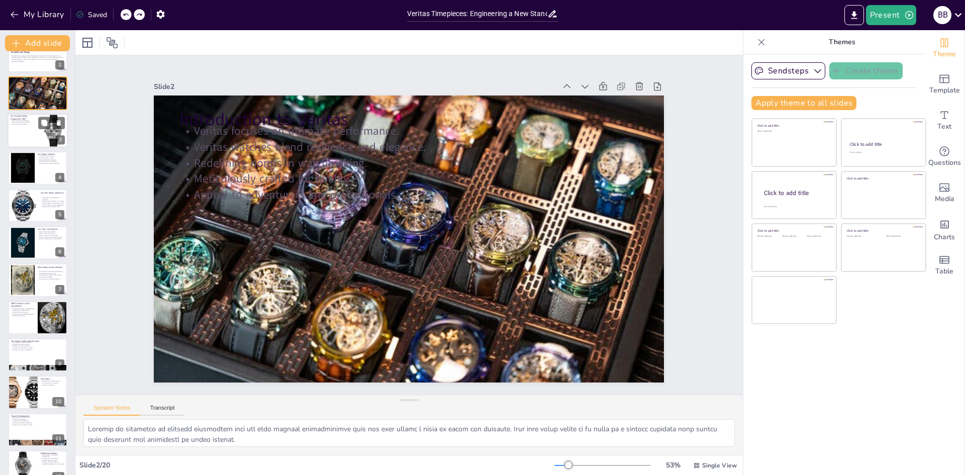
click at [17, 128] on div at bounding box center [38, 131] width 60 height 34
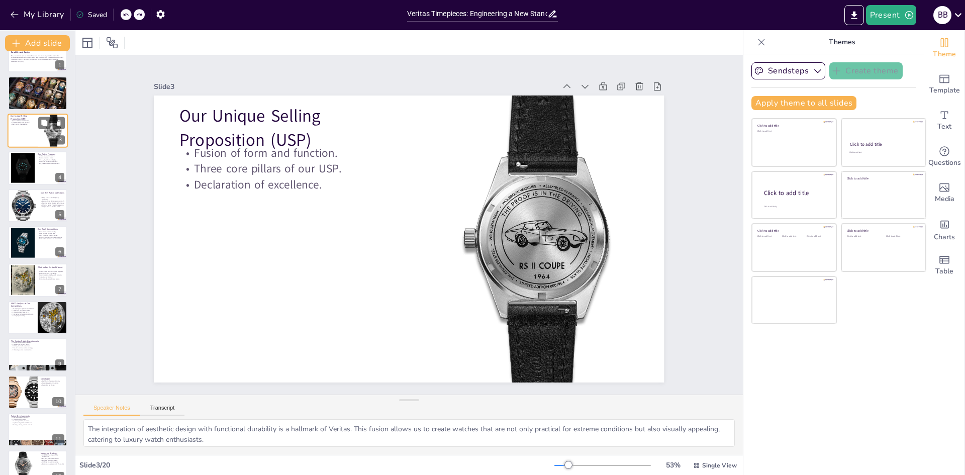
scroll to position [0, 0]
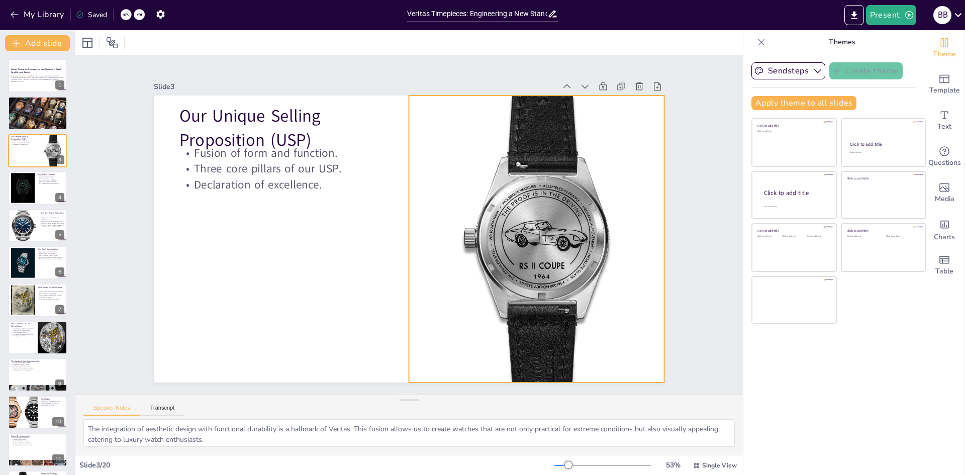
click at [542, 270] on div at bounding box center [536, 238] width 287 height 287
click at [504, 71] on div at bounding box center [512, 75] width 16 height 16
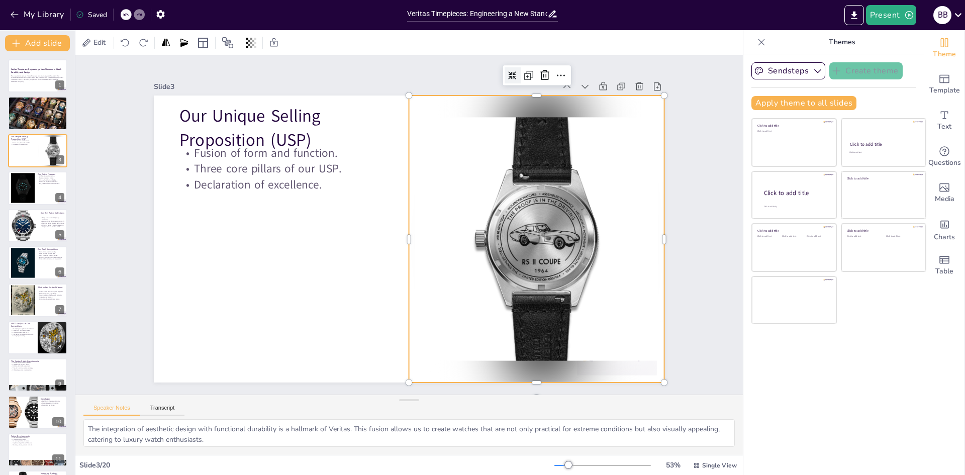
click at [504, 71] on div at bounding box center [512, 75] width 16 height 16
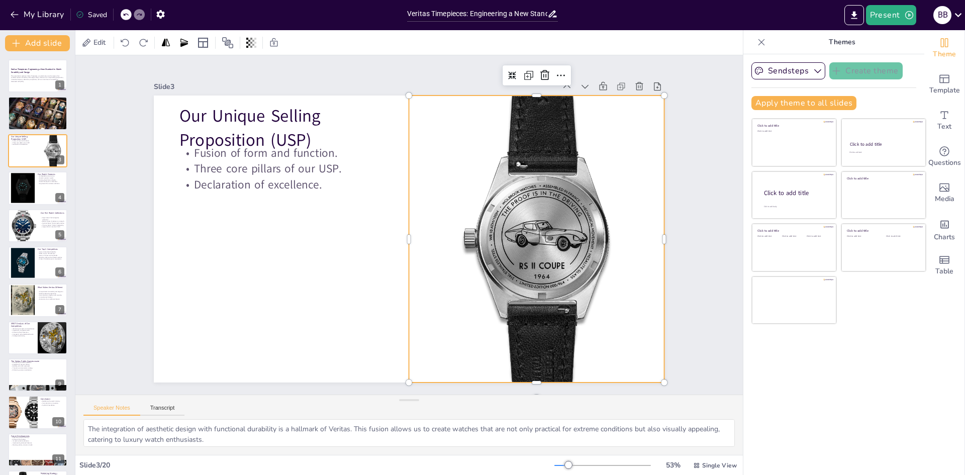
click at [524, 196] on div at bounding box center [536, 238] width 287 height 287
click at [522, 69] on icon at bounding box center [528, 75] width 12 height 12
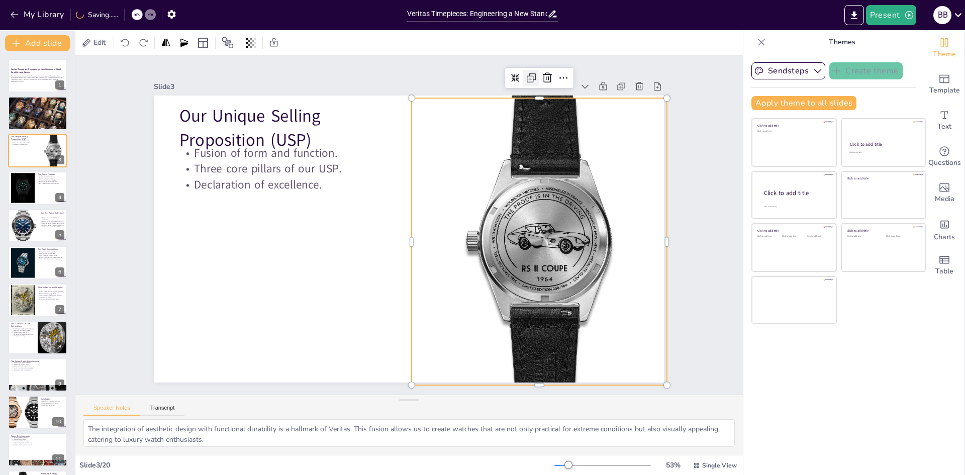
click at [523, 70] on div at bounding box center [531, 78] width 16 height 16
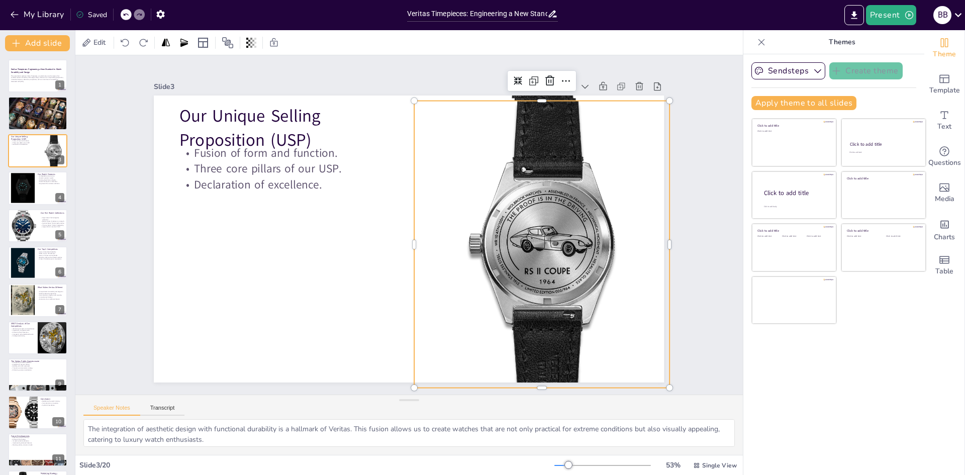
click at [123, 18] on div at bounding box center [126, 14] width 11 height 11
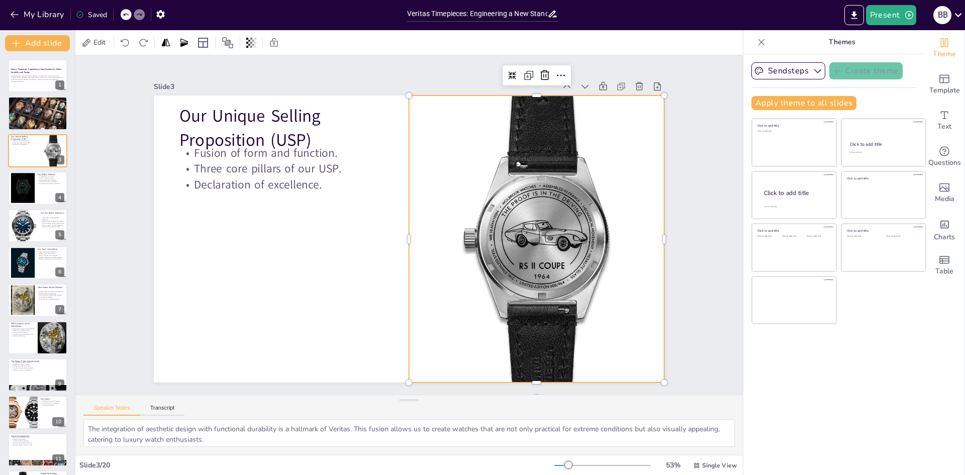
click at [609, 214] on div at bounding box center [536, 238] width 287 height 287
click at [29, 193] on div at bounding box center [22, 188] width 31 height 31
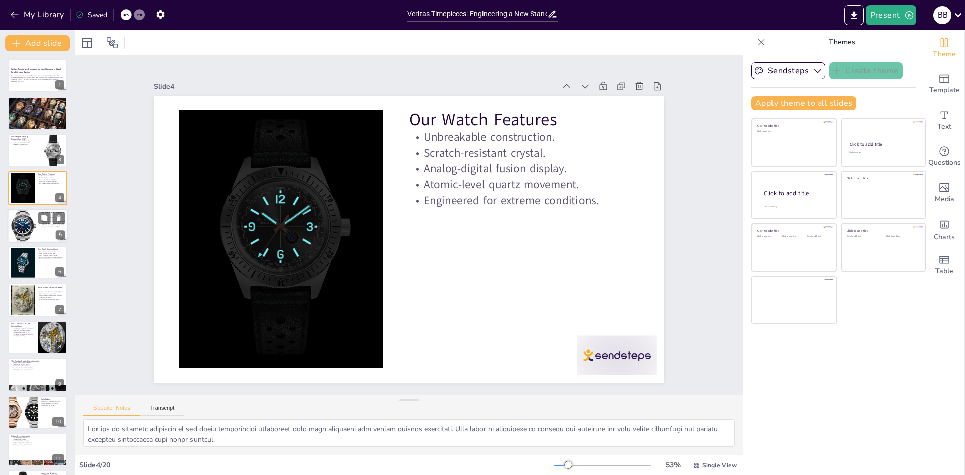
click at [26, 238] on div at bounding box center [23, 225] width 30 height 55
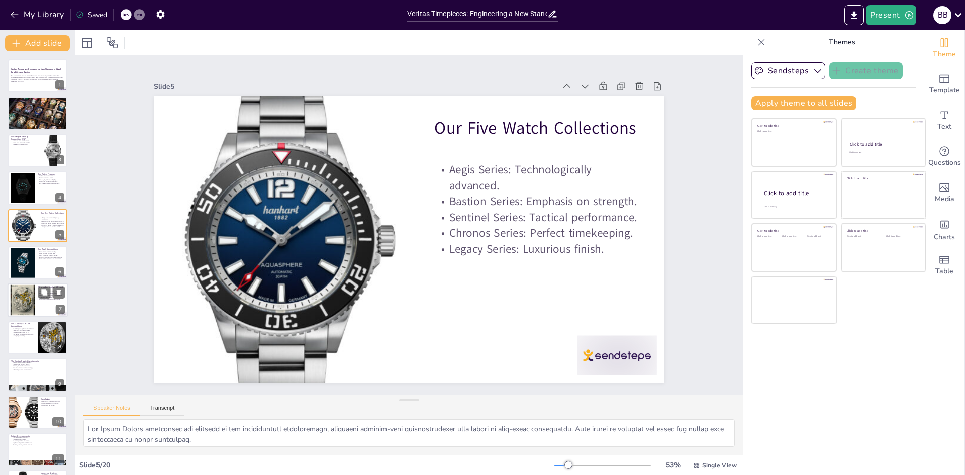
click at [21, 288] on div at bounding box center [22, 300] width 31 height 31
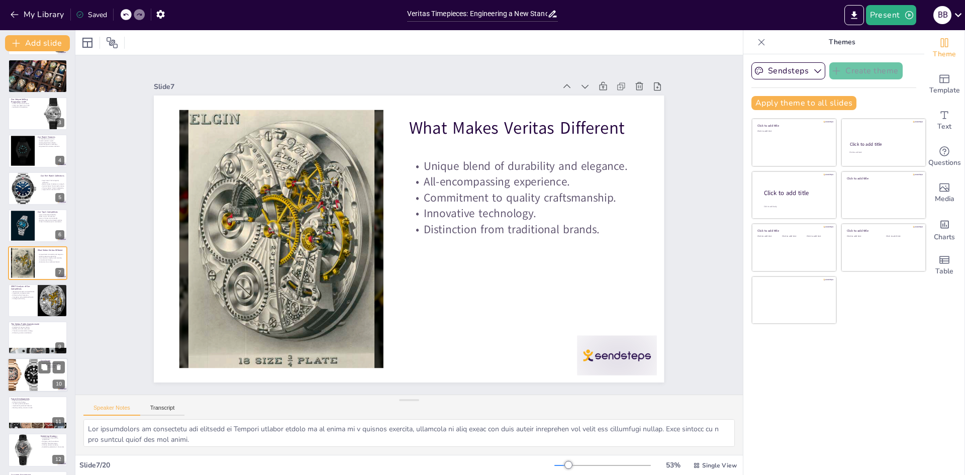
click at [19, 380] on div at bounding box center [22, 375] width 60 height 34
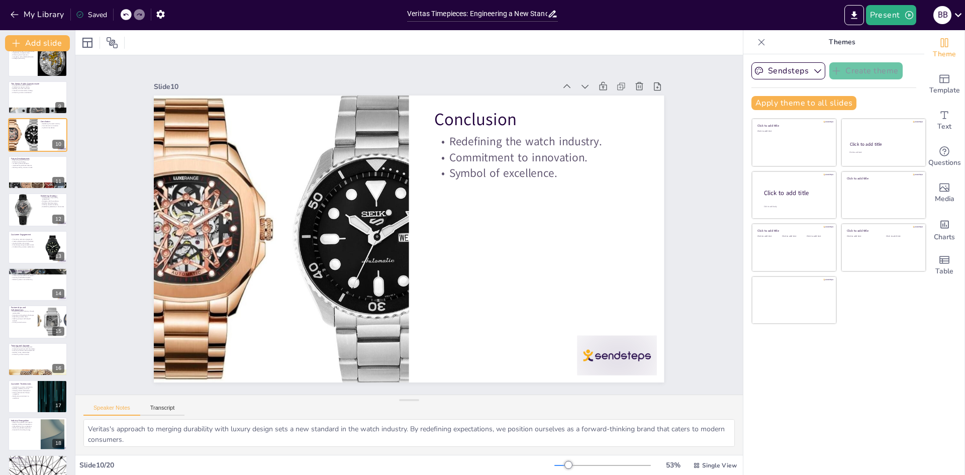
scroll to position [336, 0]
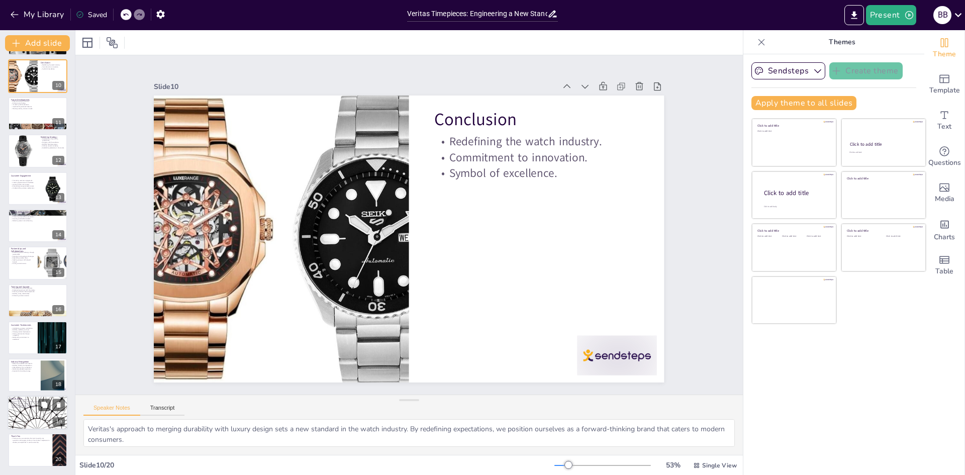
click at [18, 412] on div at bounding box center [38, 412] width 60 height 34
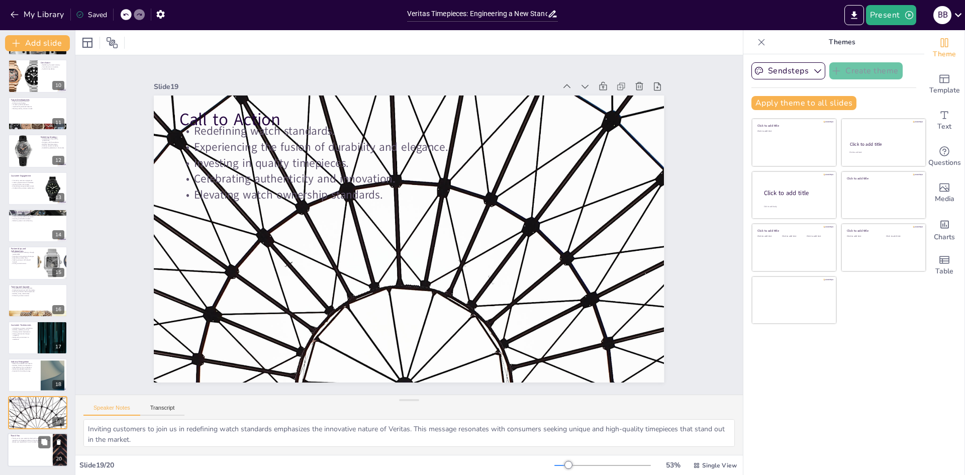
click at [16, 439] on p "Thank you for your attention. We look forward to any questions and engaging fur…" at bounding box center [30, 440] width 39 height 6
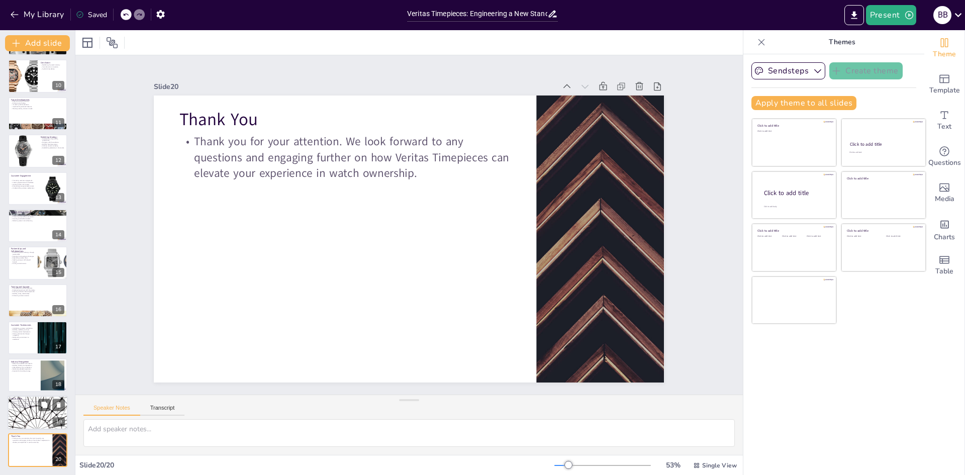
click at [15, 409] on div at bounding box center [38, 412] width 60 height 34
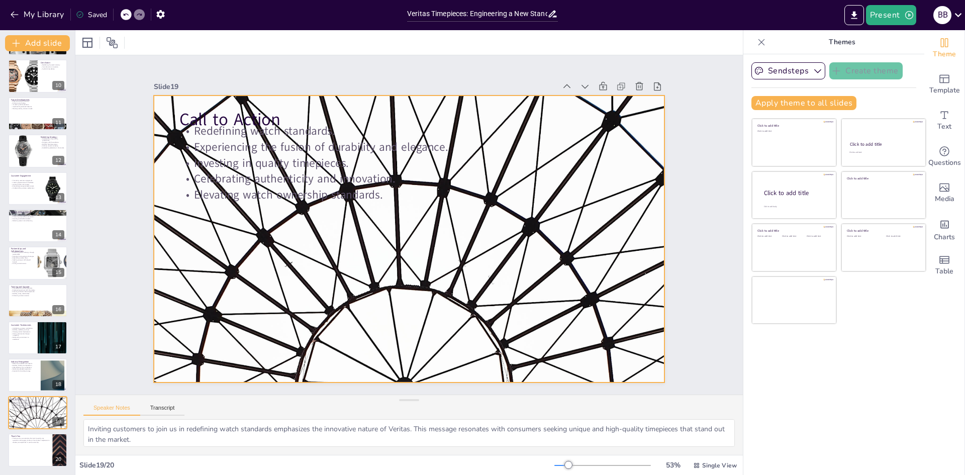
click at [320, 301] on div at bounding box center [409, 238] width 510 height 287
